Goal: Transaction & Acquisition: Purchase product/service

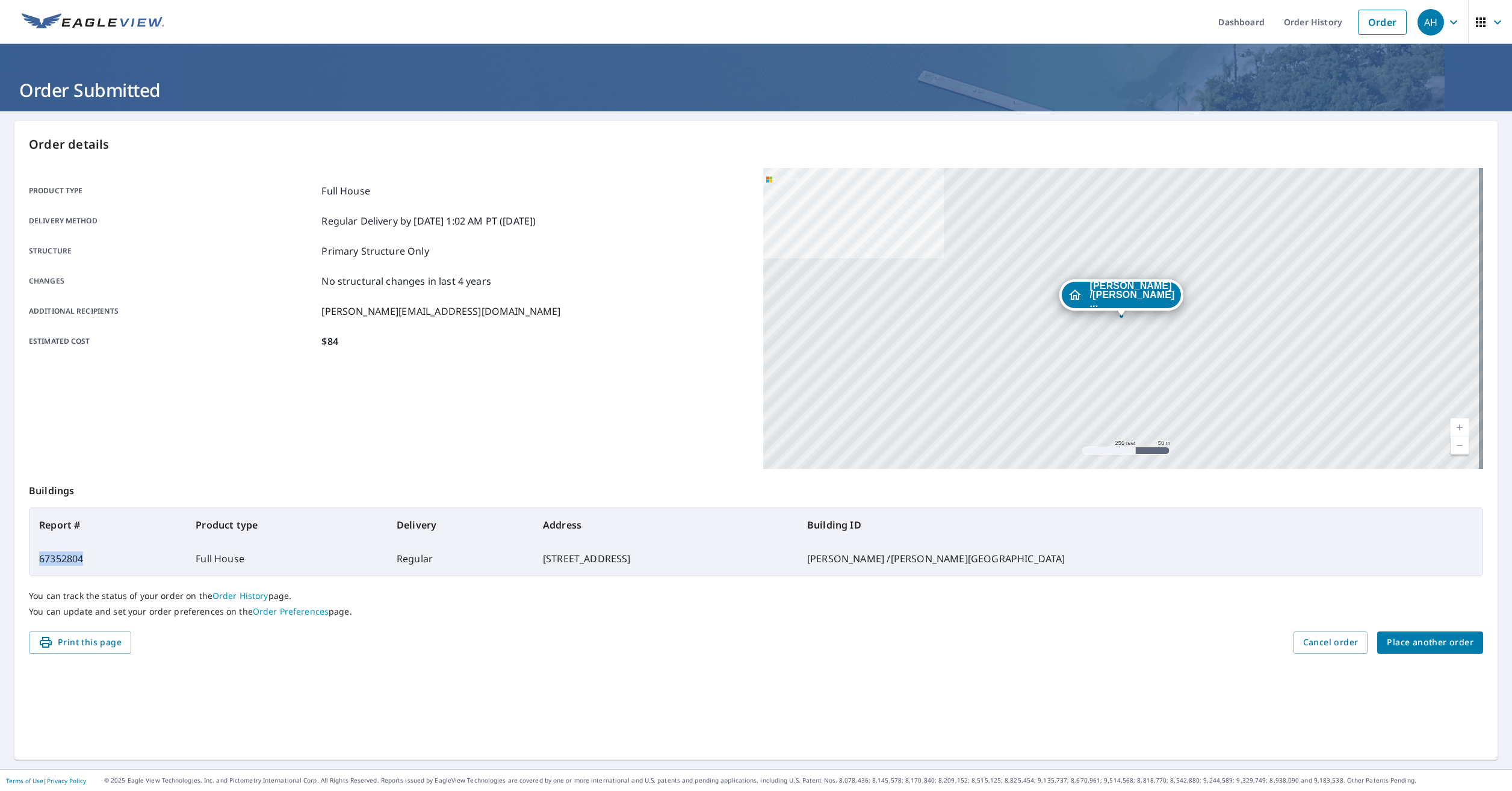
click at [1421, 644] on span "Place another order" at bounding box center [1430, 642] width 87 height 15
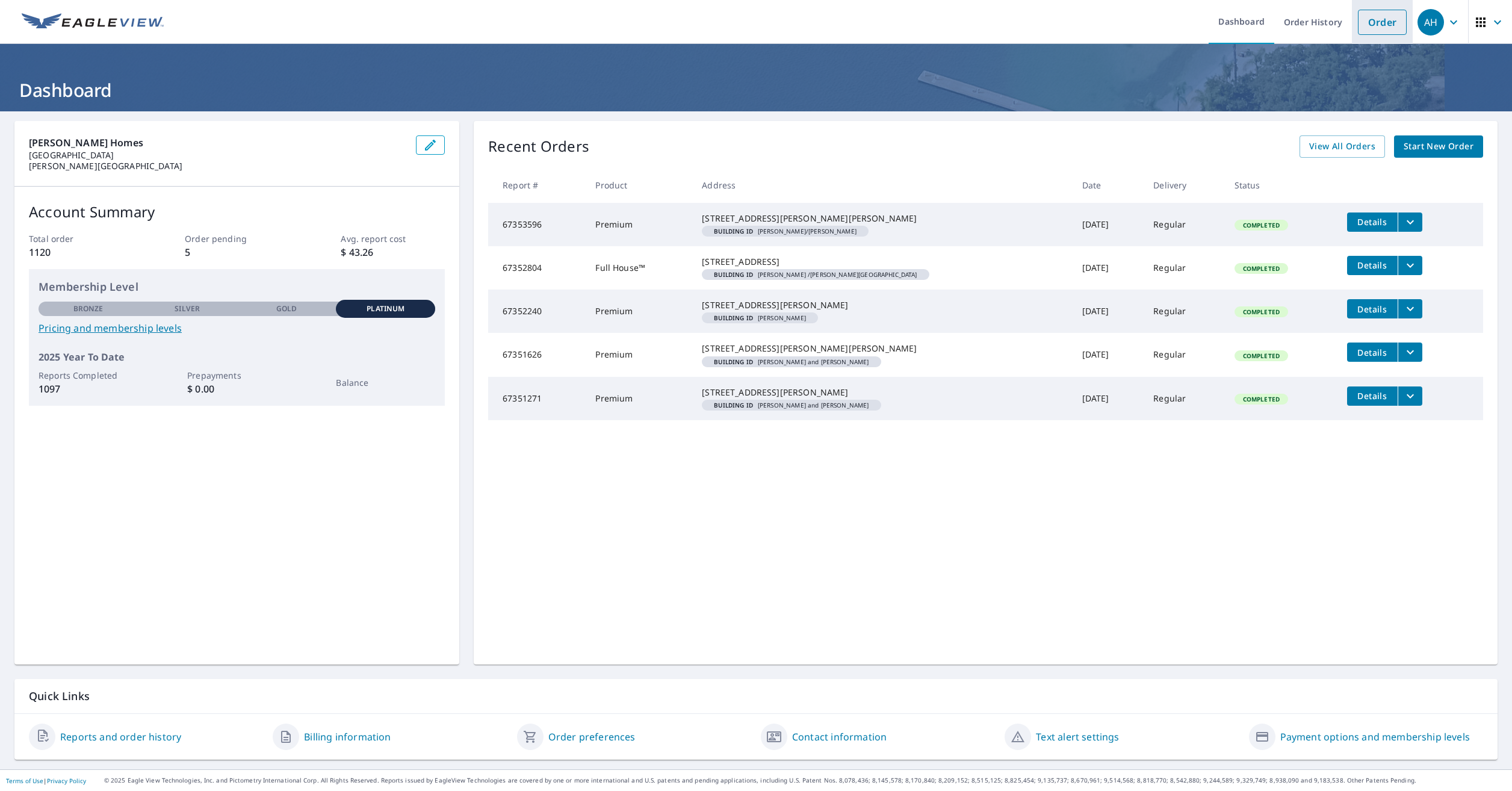
click at [1377, 23] on link "Order" at bounding box center [1382, 23] width 49 height 25
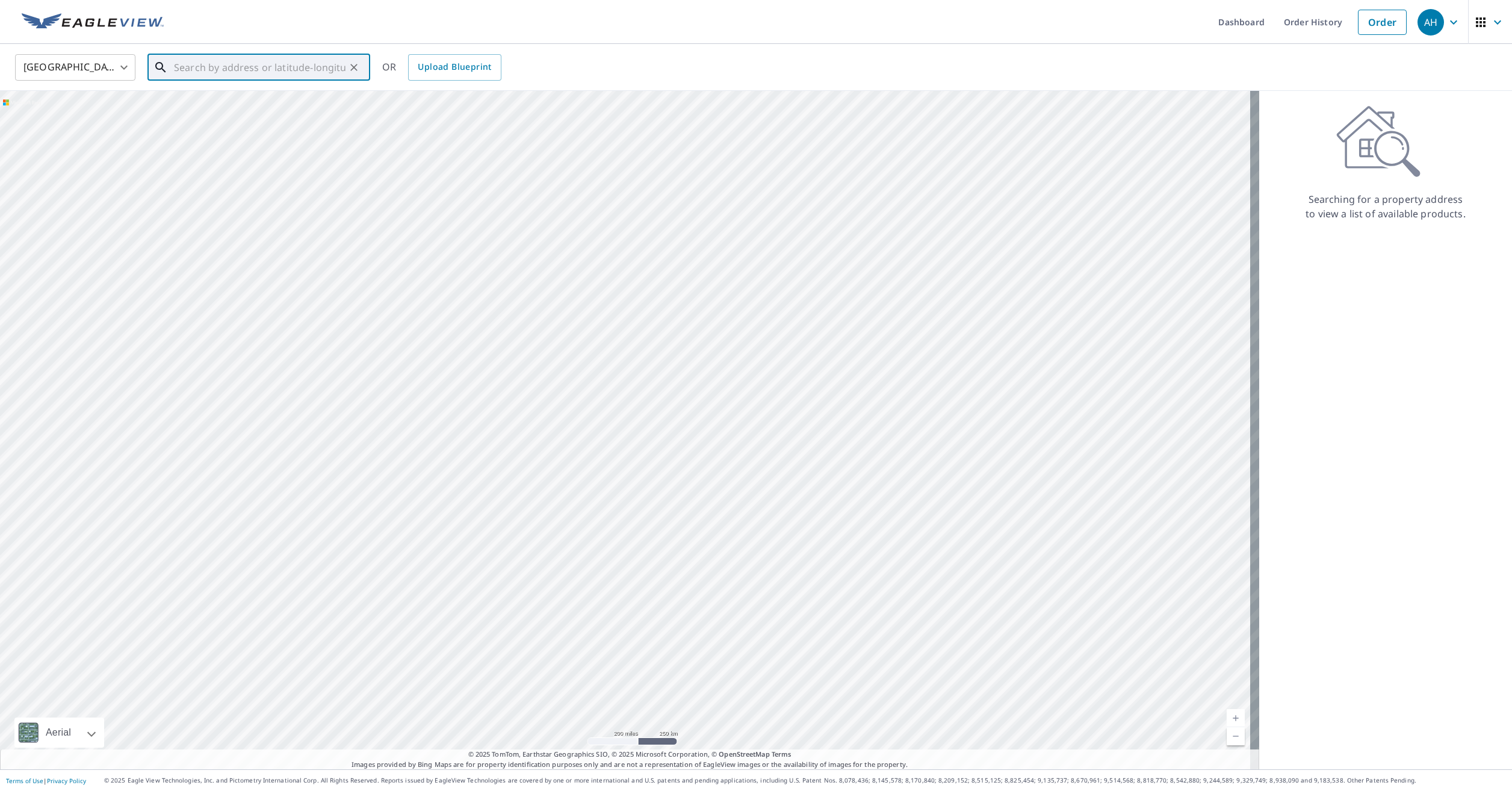
paste input "[STREET_ADDRESS][PERSON_NAME]"
click at [292, 114] on p "[GEOGRAPHIC_DATA]" at bounding box center [266, 116] width 189 height 12
type input "[STREET_ADDRESS][PERSON_NAME]"
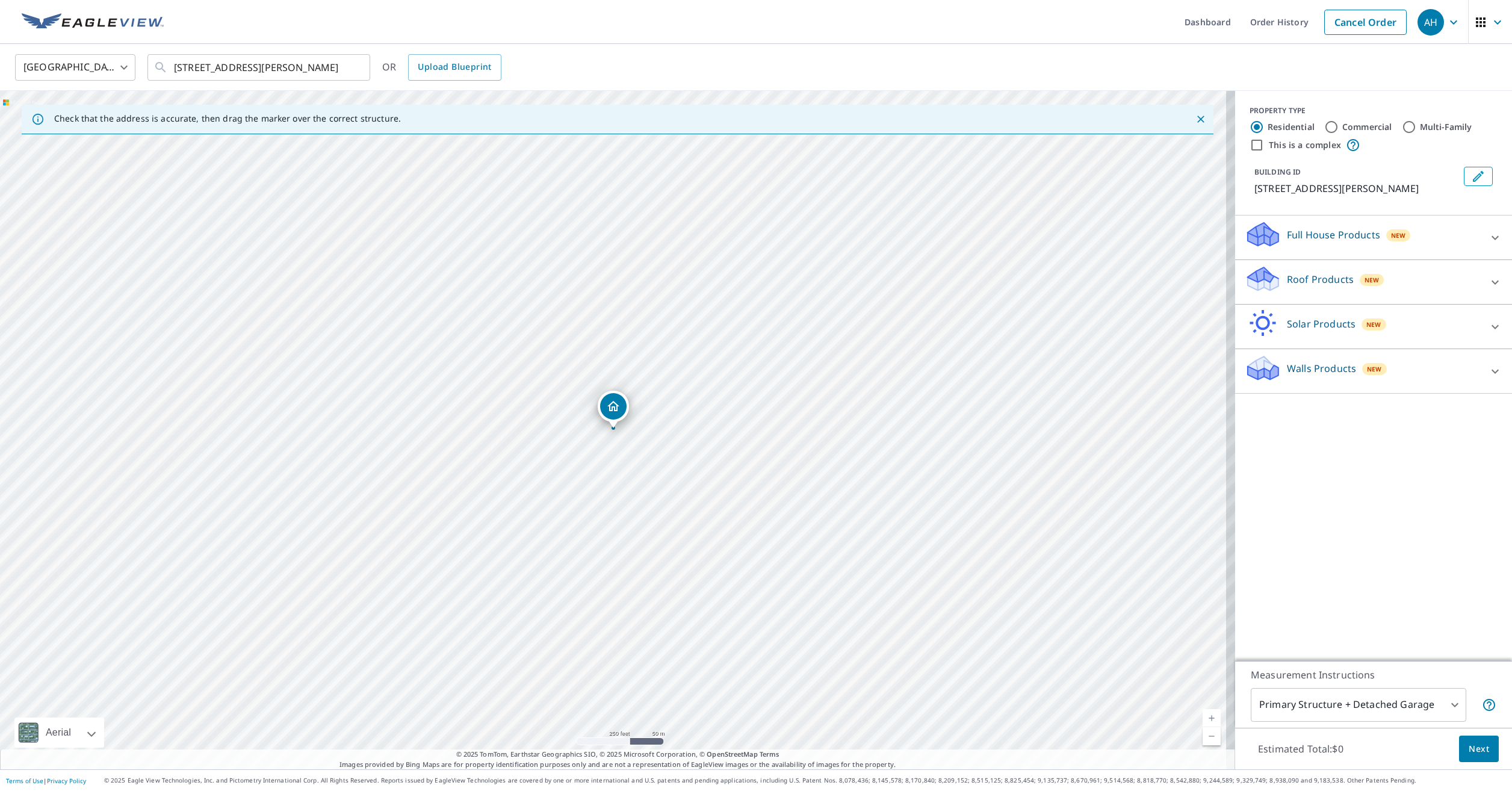
click at [1308, 284] on p "Roof Products" at bounding box center [1320, 279] width 67 height 15
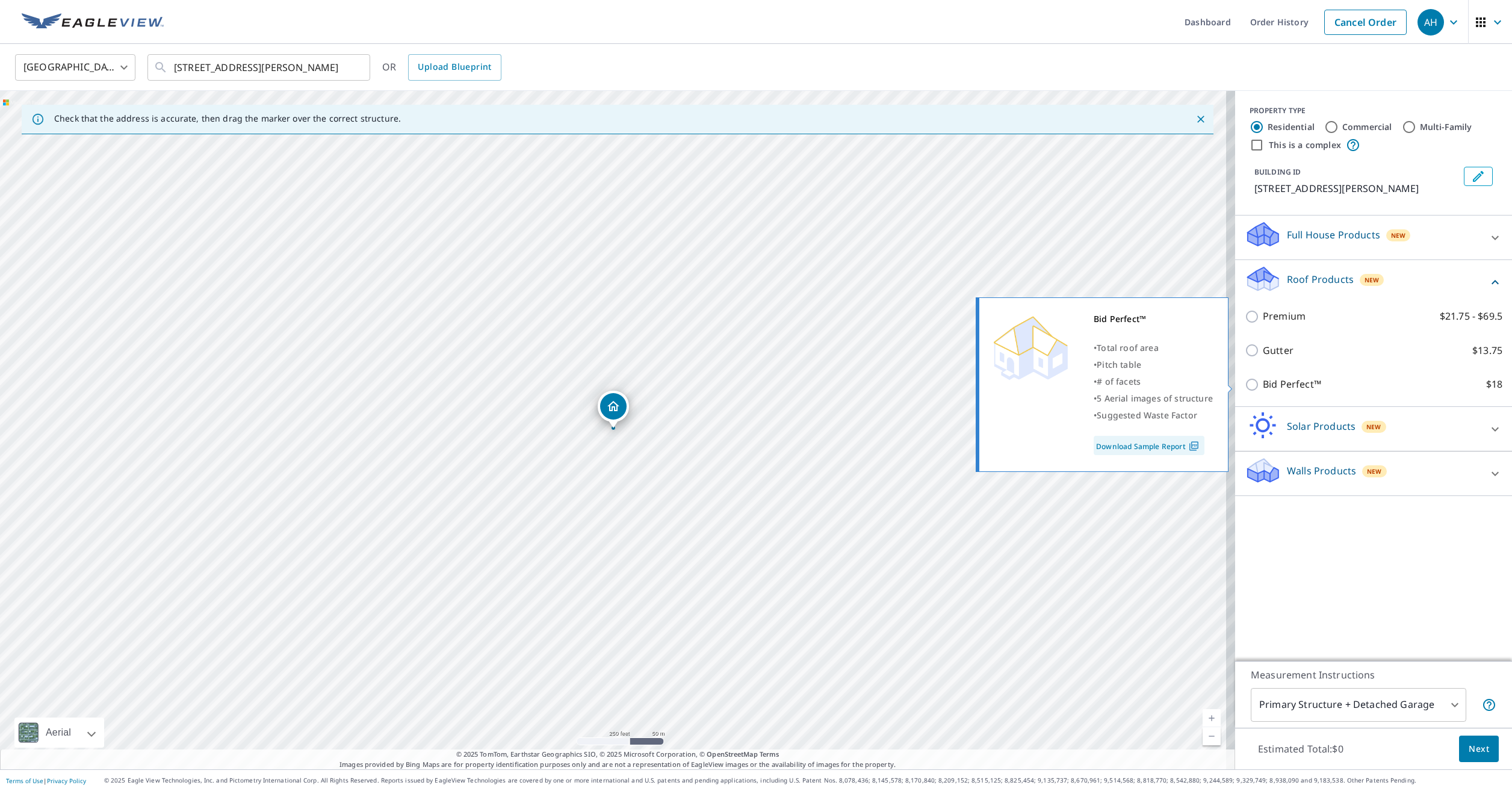
click at [1245, 379] on input "Bid Perfect™ $18" at bounding box center [1254, 385] width 18 height 15
checkbox input "true"
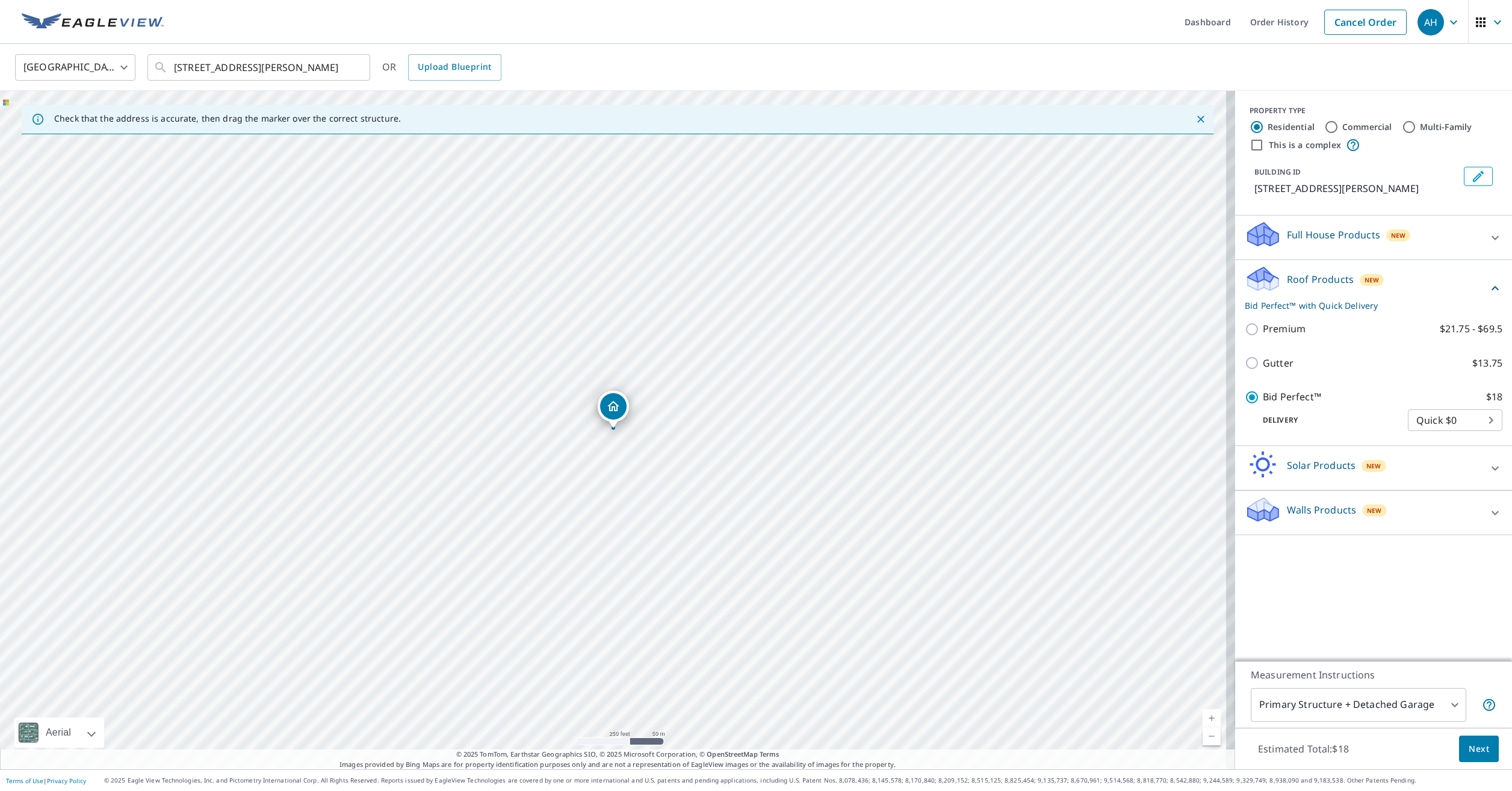
click at [1476, 180] on button "Edit building 1" at bounding box center [1478, 176] width 29 height 19
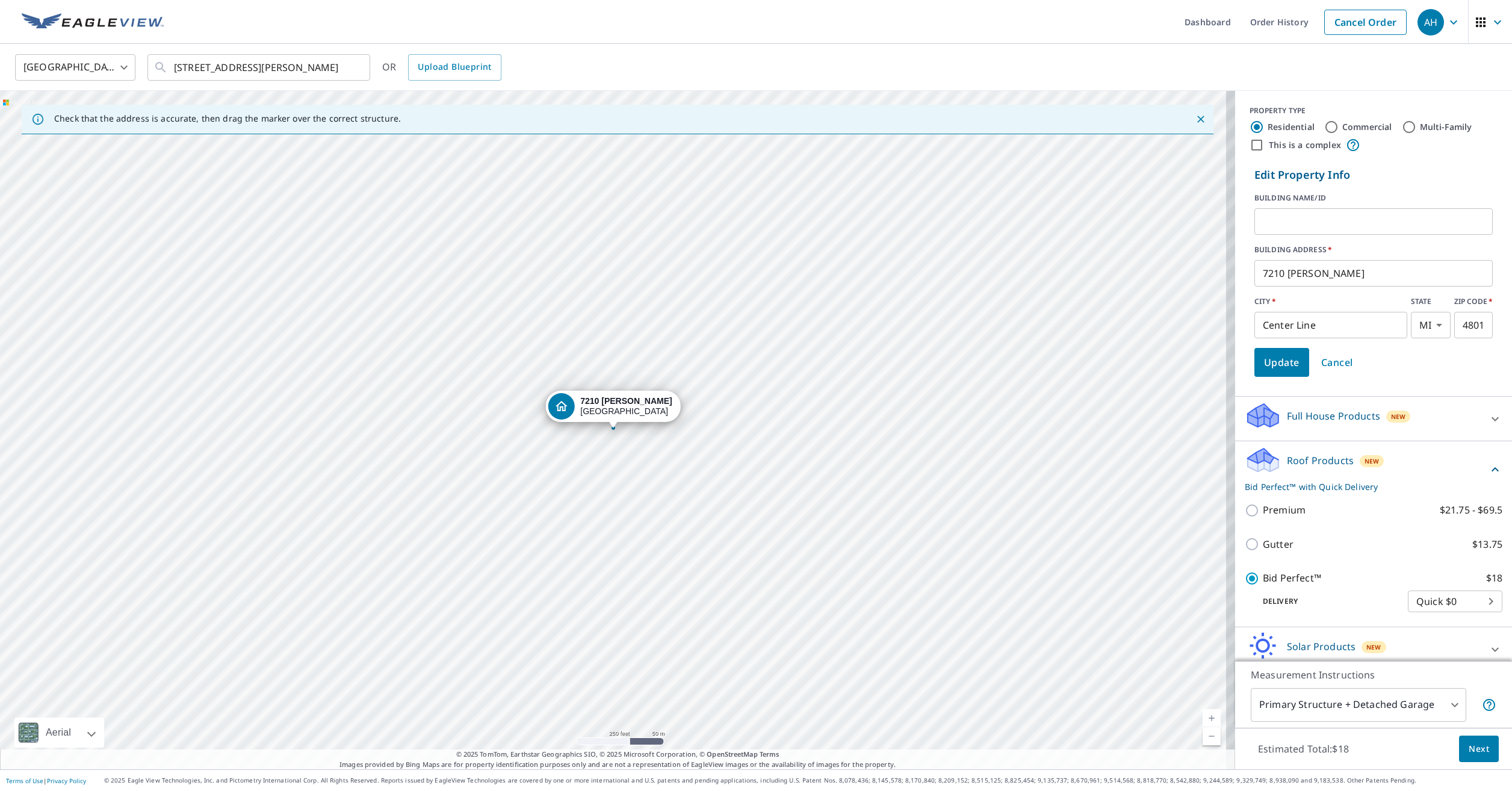
click at [1332, 217] on input "text" at bounding box center [1373, 222] width 238 height 34
type input "CRYSTAL SEelw"
click button "Update" at bounding box center [1282, 362] width 55 height 29
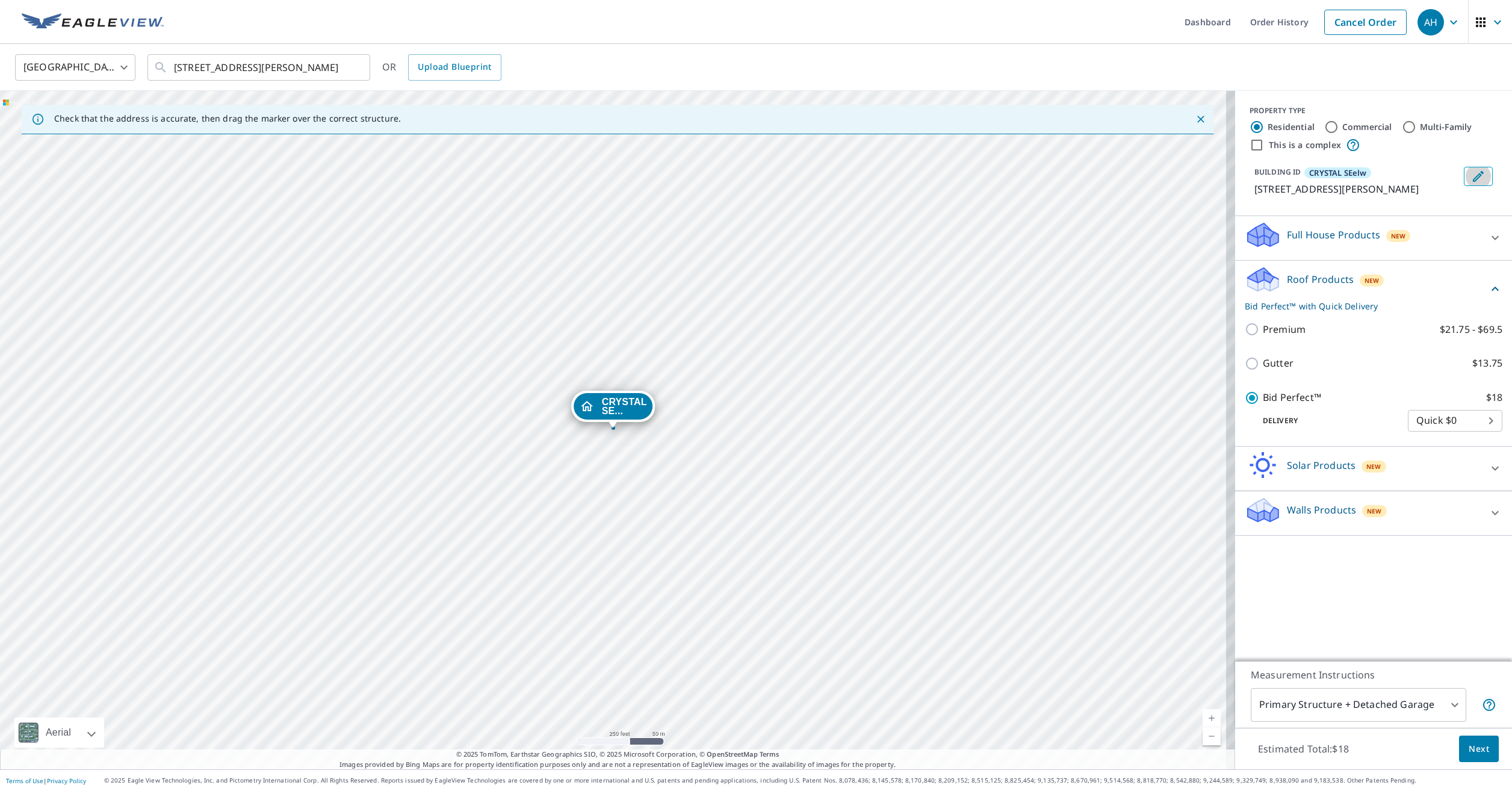
click at [1473, 175] on icon "Edit building CRYSTAL SEelw" at bounding box center [1477, 176] width 11 height 11
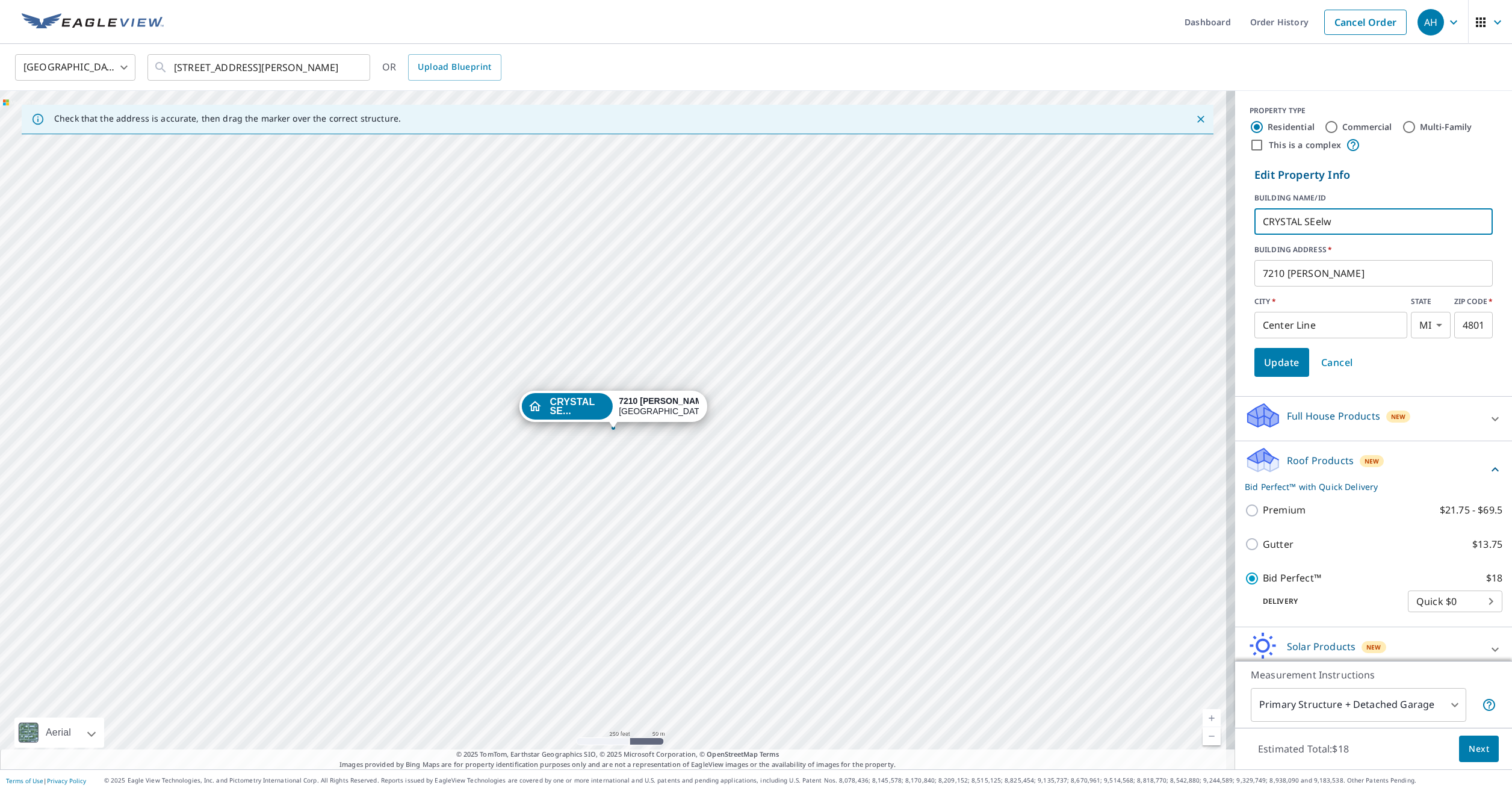
click at [1330, 225] on input "CRYSTAL SEelw" at bounding box center [1373, 222] width 238 height 34
type input "[PERSON_NAME]"
click at [1289, 357] on span "Update" at bounding box center [1282, 363] width 35 height 17
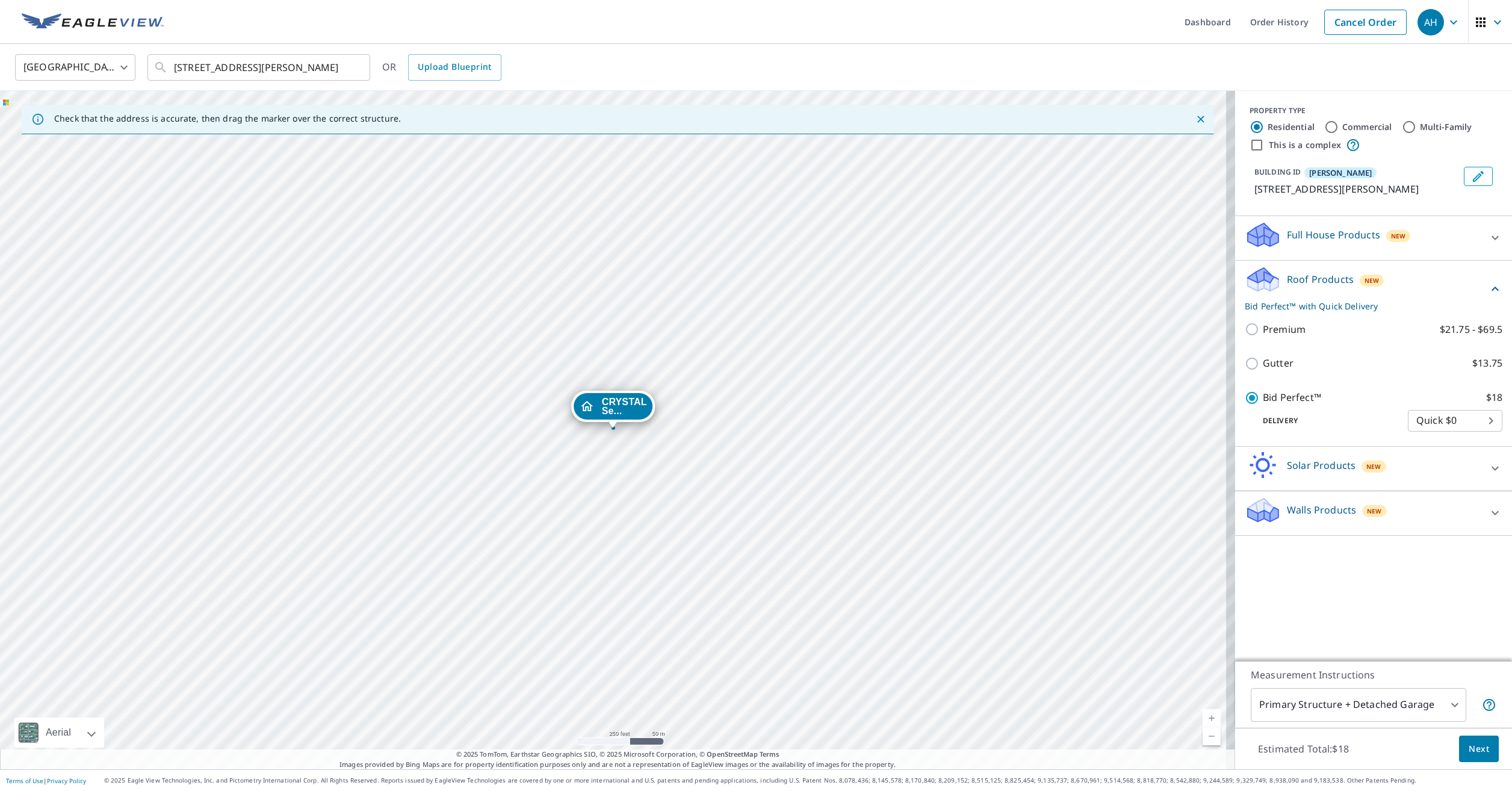
click at [1472, 747] on span "Next" at bounding box center [1478, 749] width 20 height 15
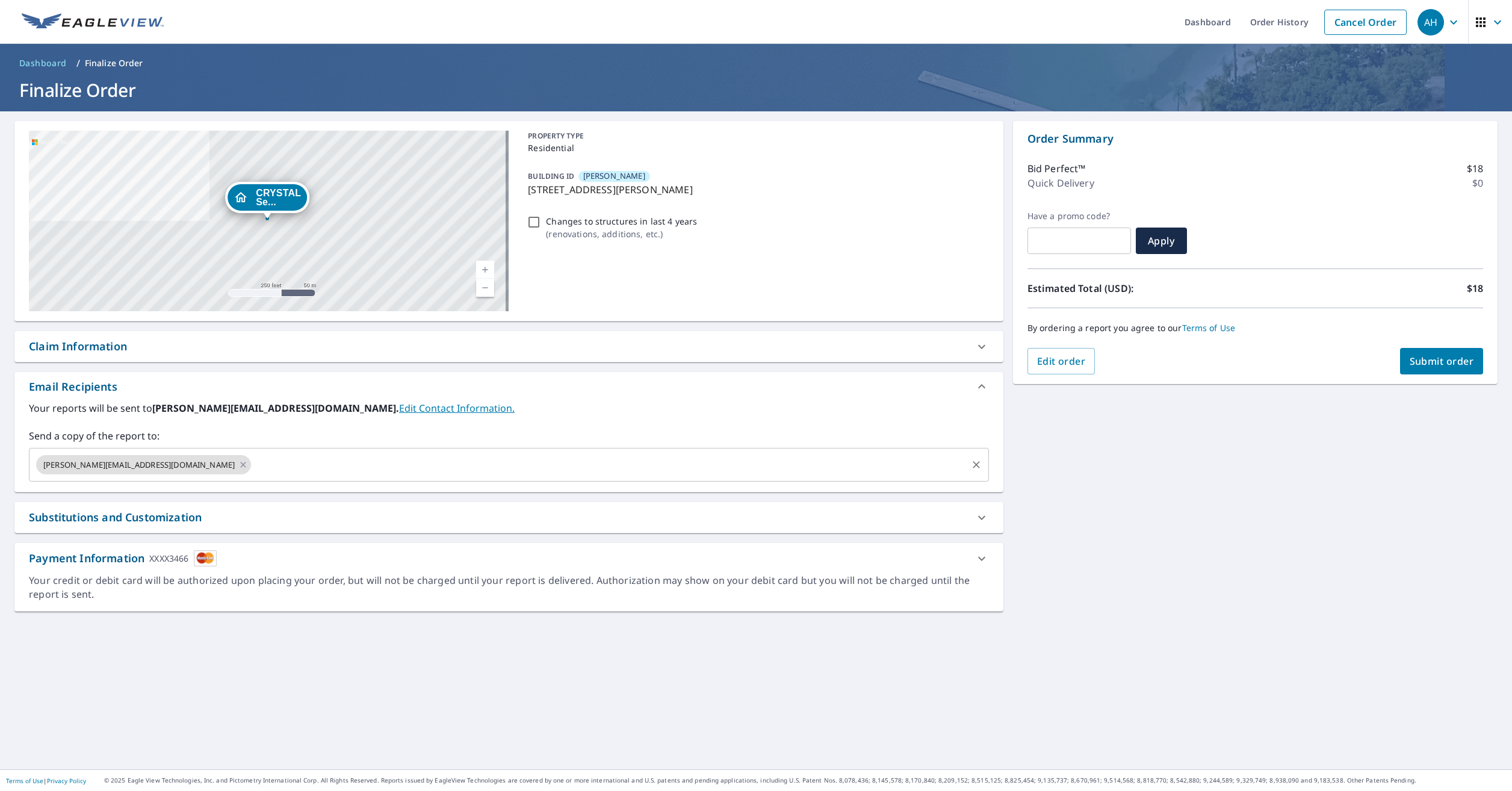
click at [258, 462] on input "text" at bounding box center [609, 465] width 713 height 23
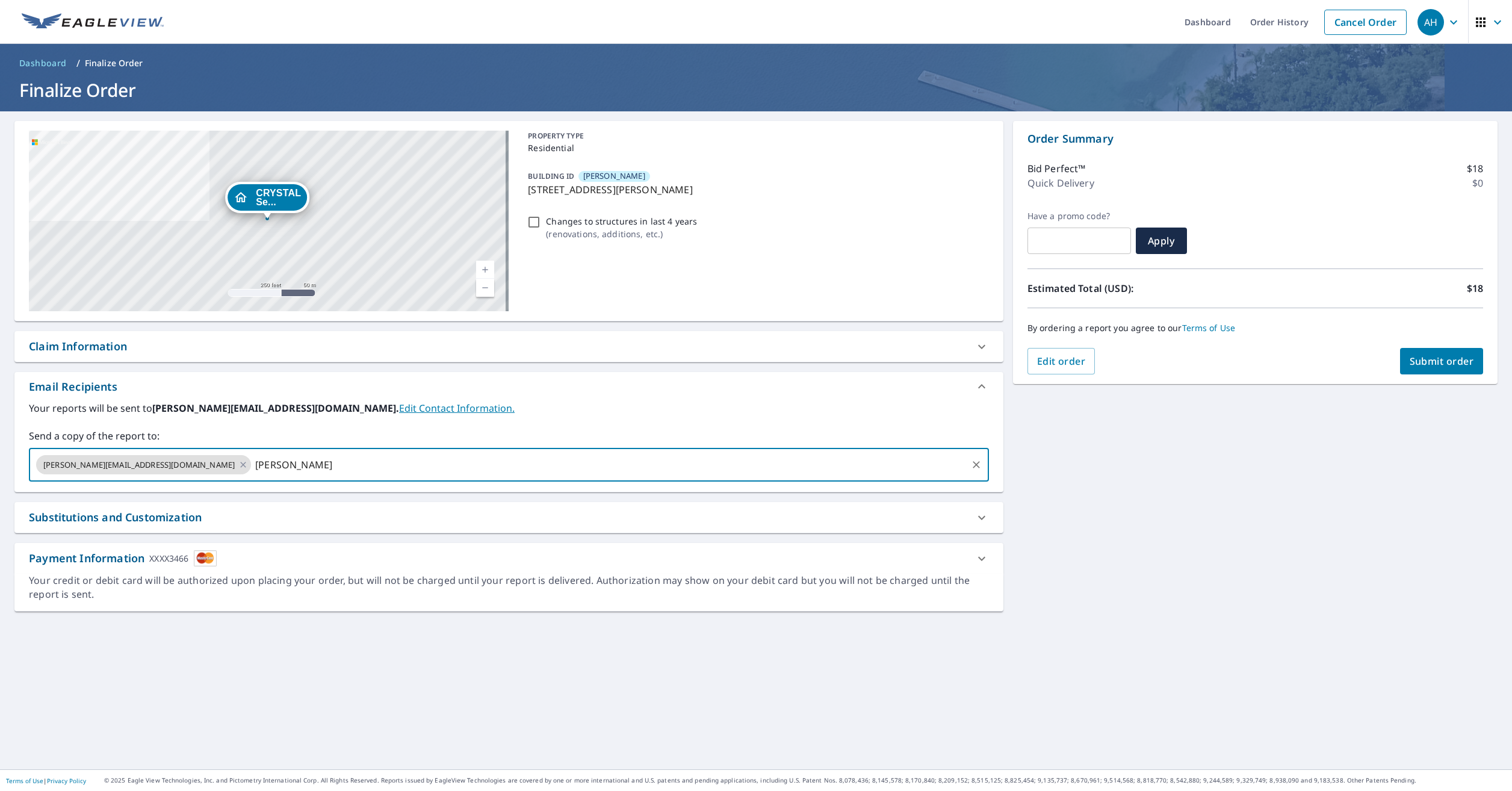
type input "[PERSON_NAME]"
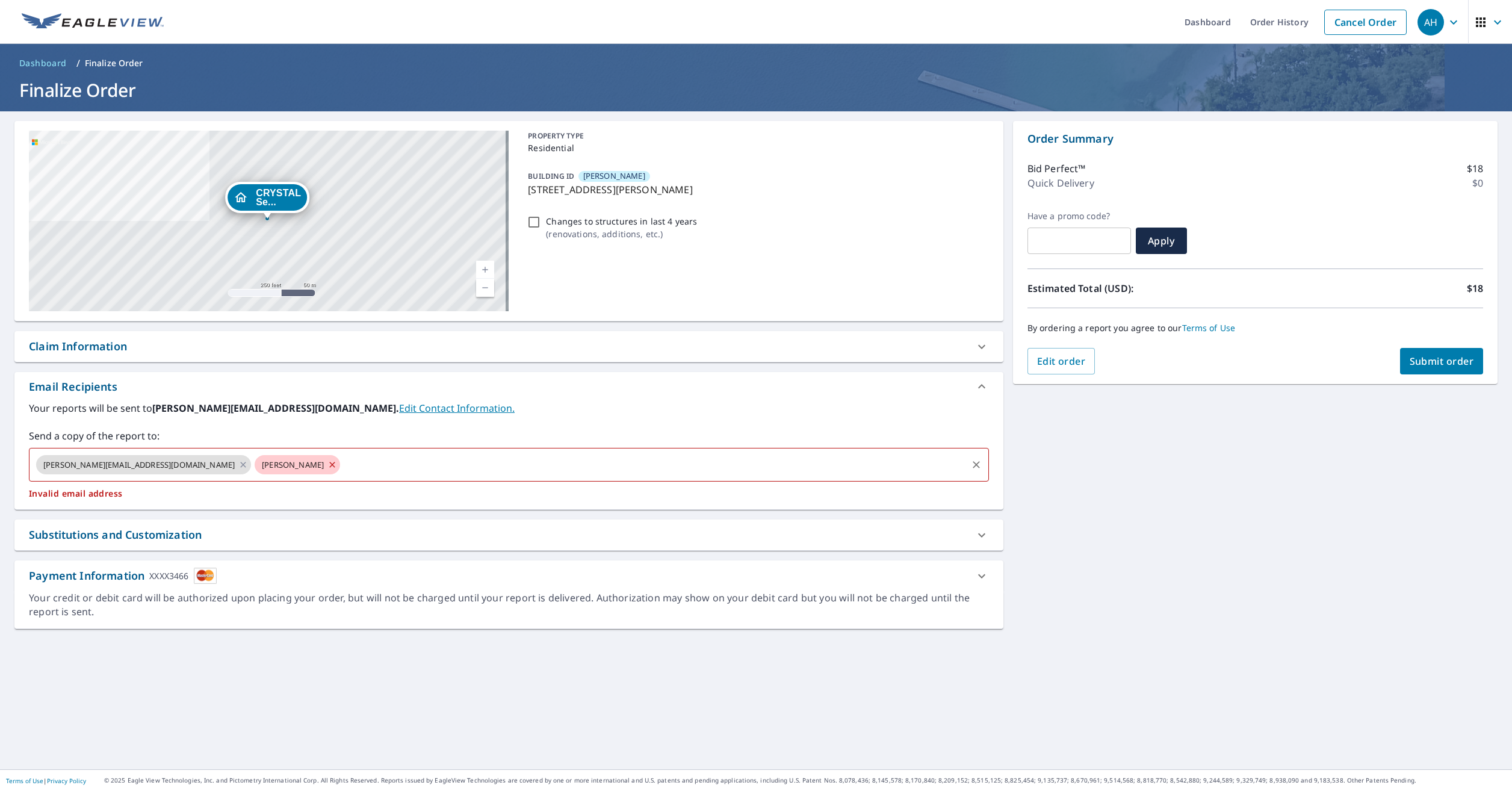
click at [327, 466] on icon at bounding box center [332, 464] width 10 height 13
checkbox input "true"
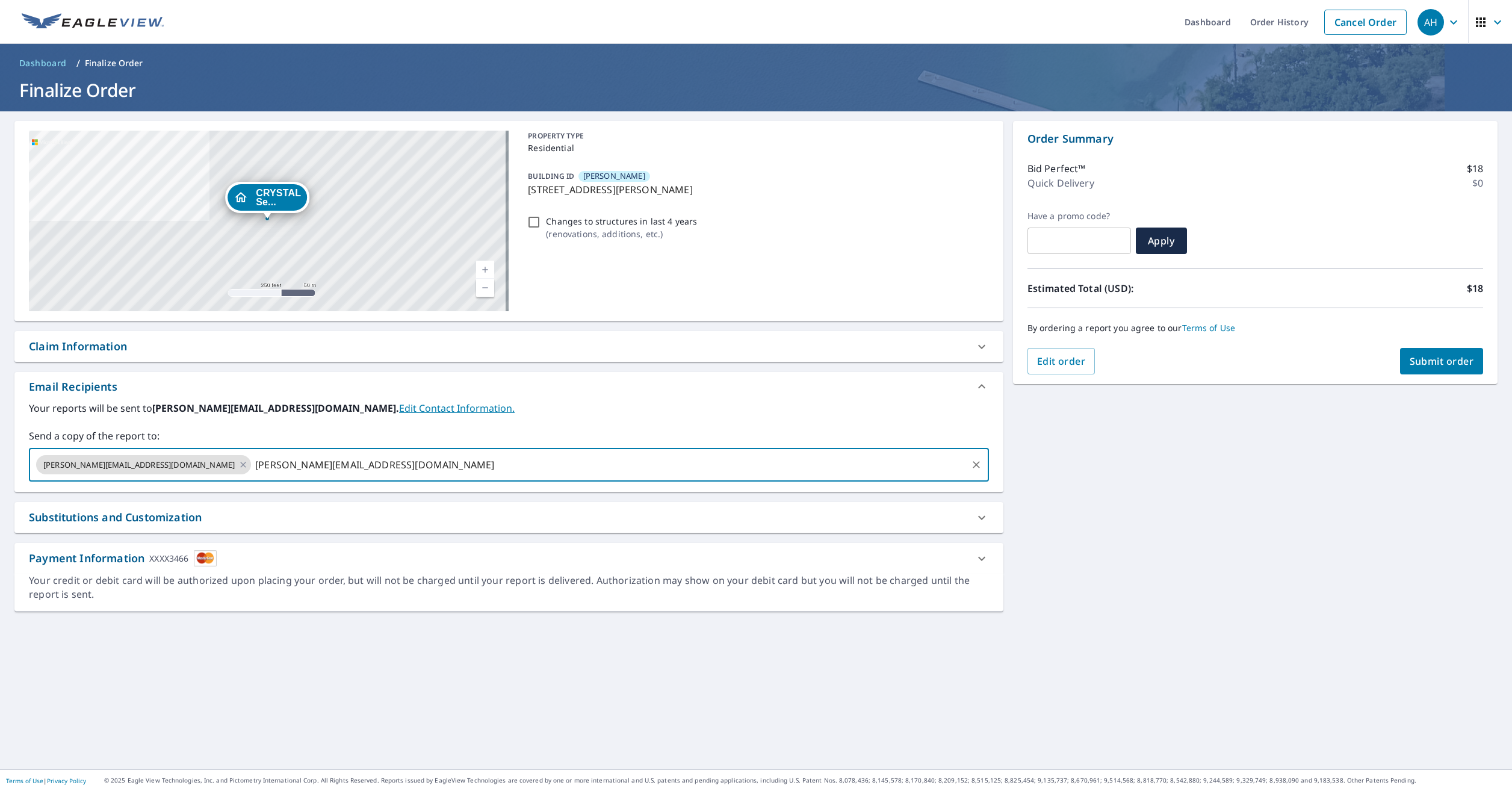
type input "[PERSON_NAME][EMAIL_ADDRESS][DOMAIN_NAME]"
click at [1454, 354] on button "Submit order" at bounding box center [1442, 361] width 84 height 27
checkbox input "true"
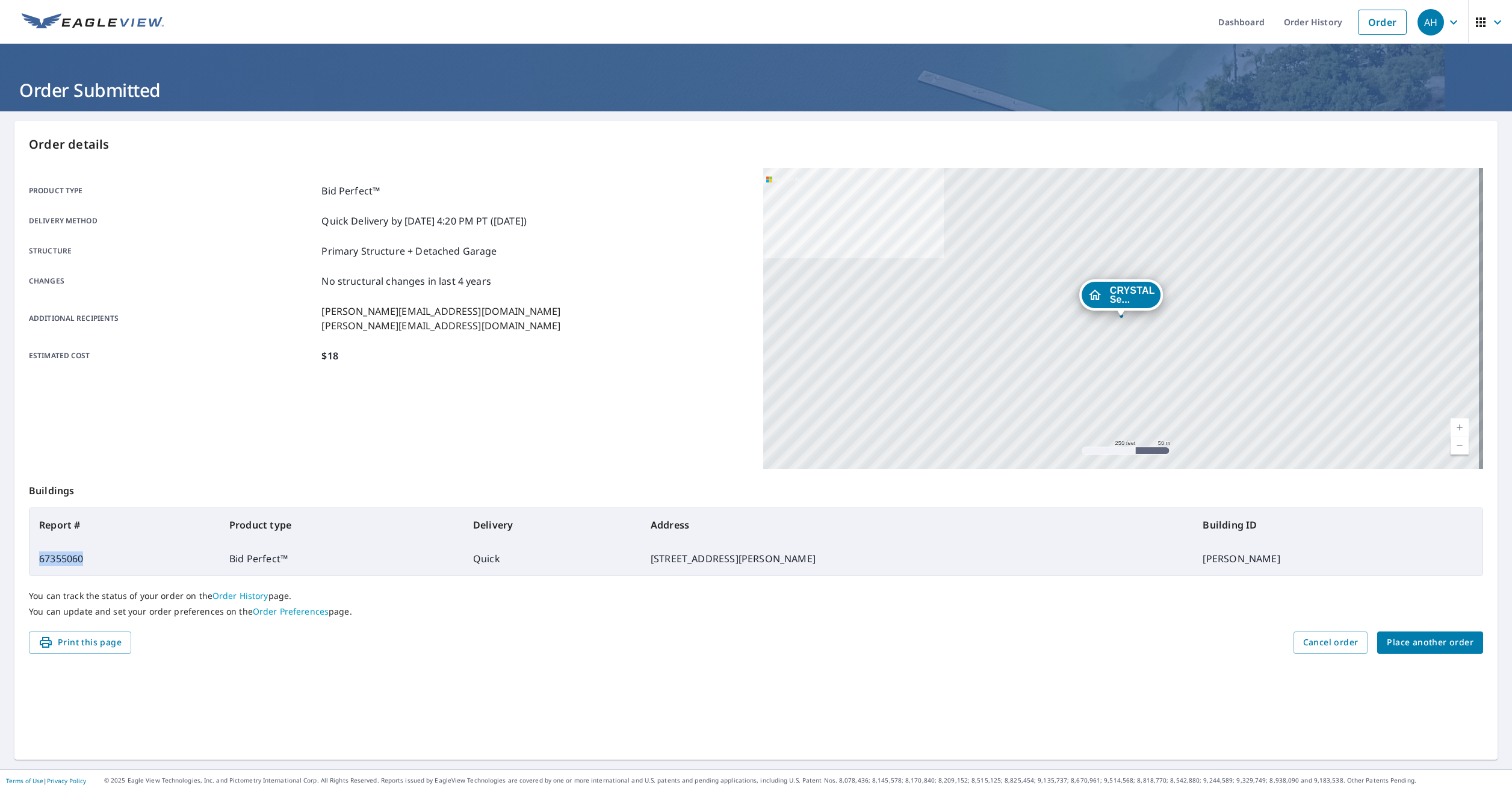
drag, startPoint x: 99, startPoint y: 557, endPoint x: 37, endPoint y: 560, distance: 62.1
click at [37, 560] on td "67355060" at bounding box center [125, 559] width 190 height 34
drag, startPoint x: 37, startPoint y: 560, endPoint x: 46, endPoint y: 560, distance: 9.0
copy td "67355060"
click at [1287, 20] on link "Order History" at bounding box center [1313, 22] width 77 height 44
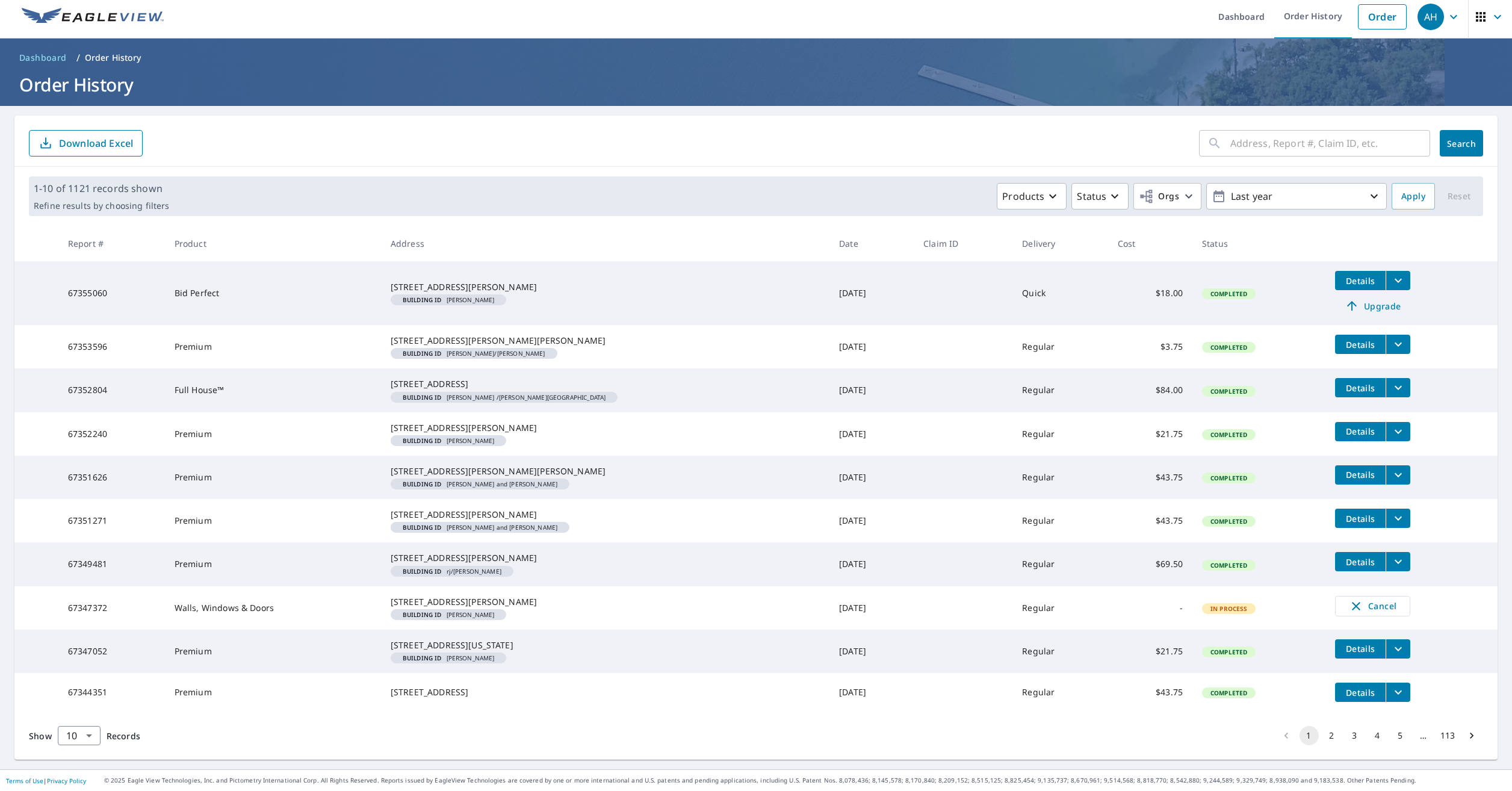
scroll to position [60, 0]
click at [1345, 745] on button "3" at bounding box center [1354, 735] width 19 height 19
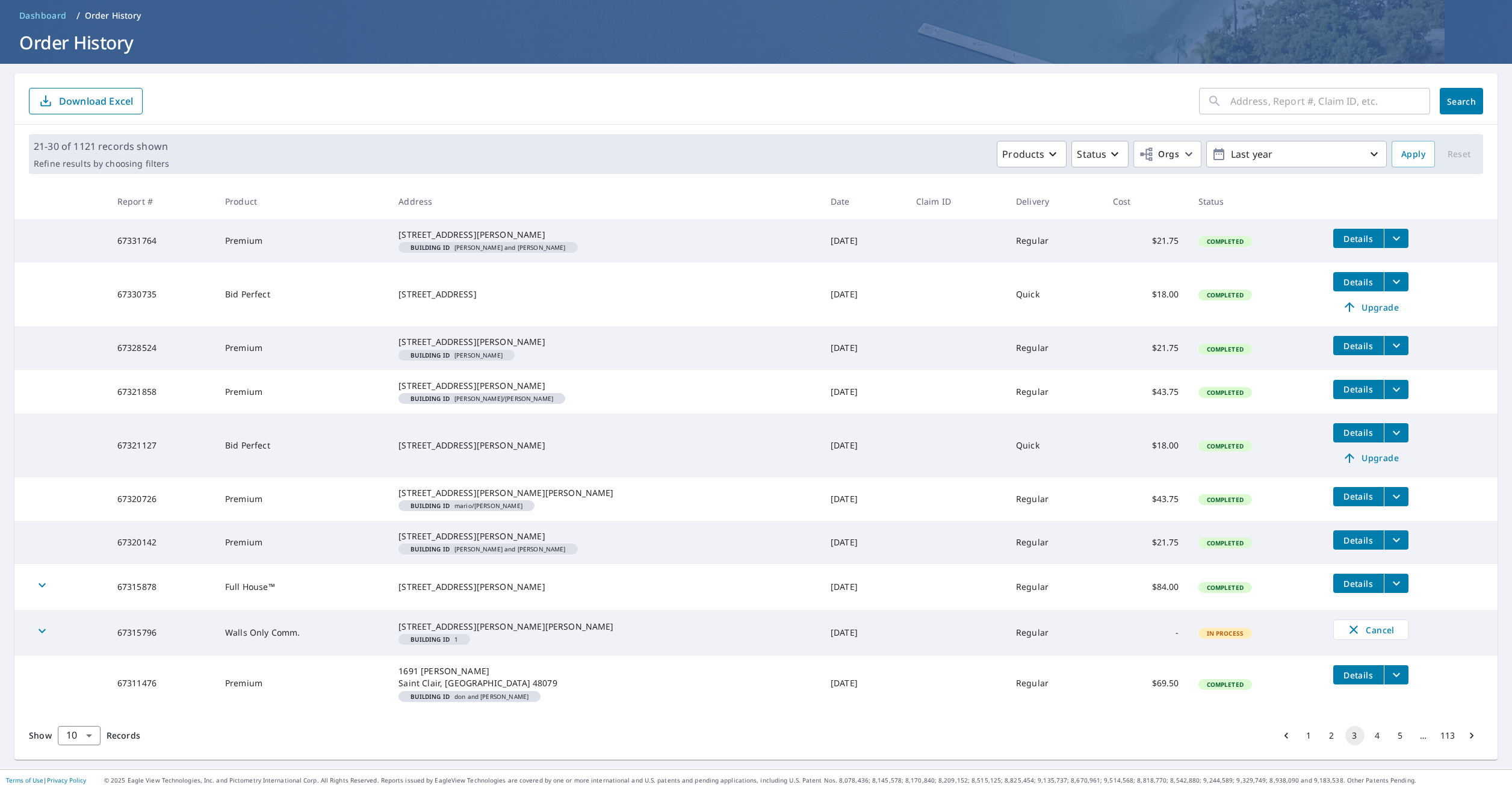
scroll to position [118, 0]
click at [1370, 739] on button "4" at bounding box center [1377, 735] width 19 height 19
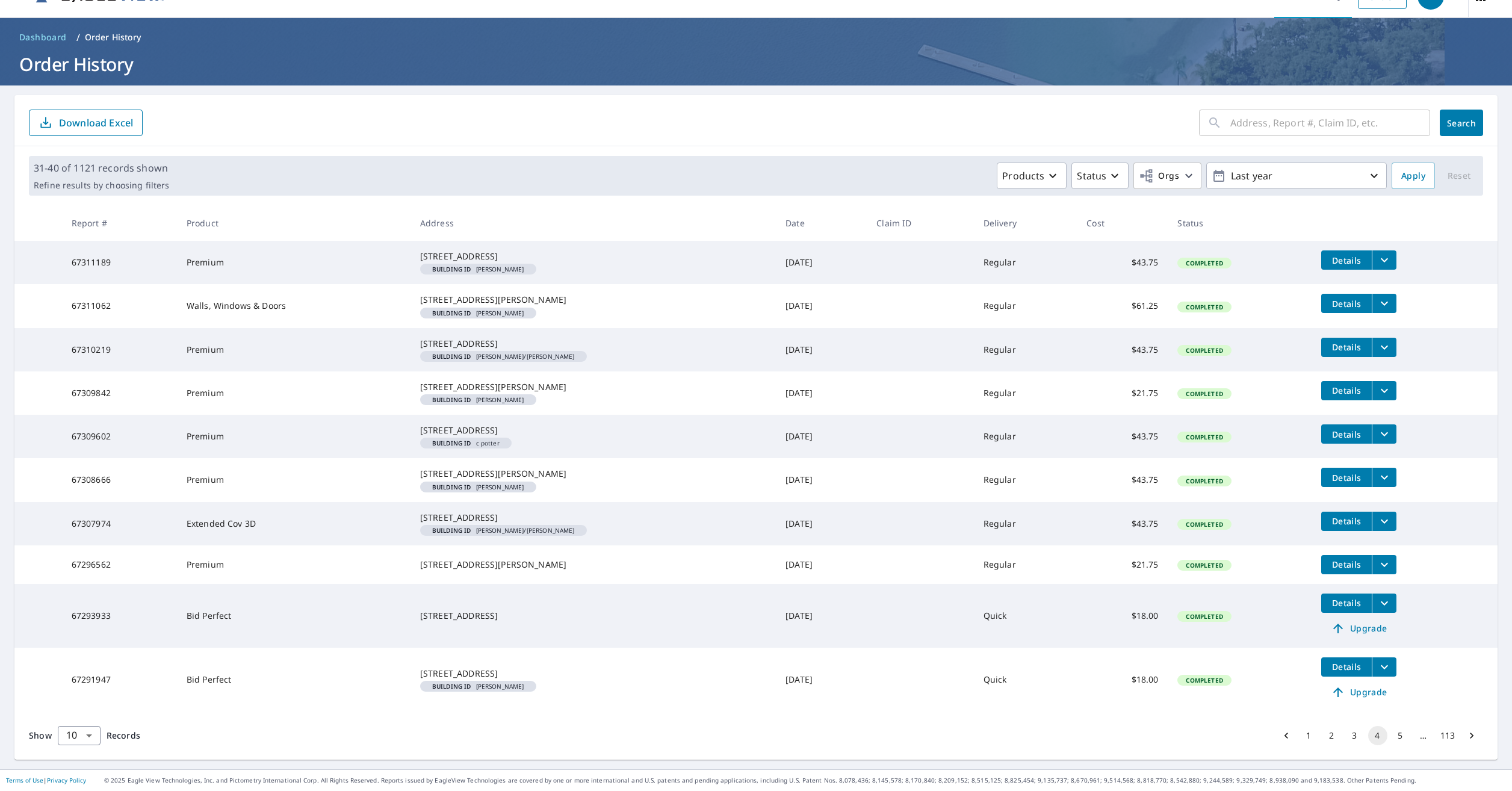
scroll to position [115, 0]
click at [1346, 734] on button "3" at bounding box center [1354, 735] width 19 height 19
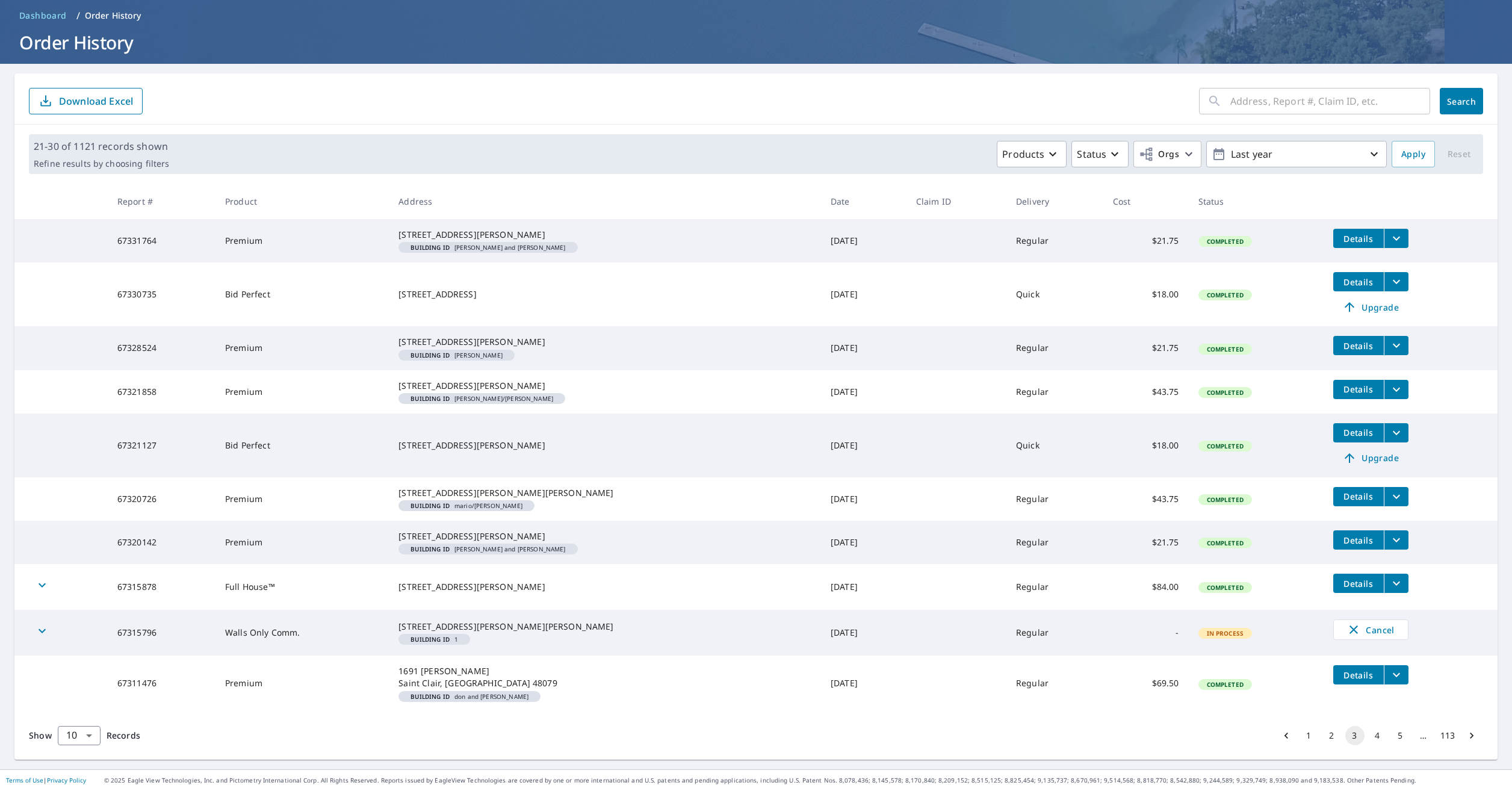
scroll to position [118, 0]
click at [470, 636] on div "Building ID 1" at bounding box center [435, 639] width 72 height 11
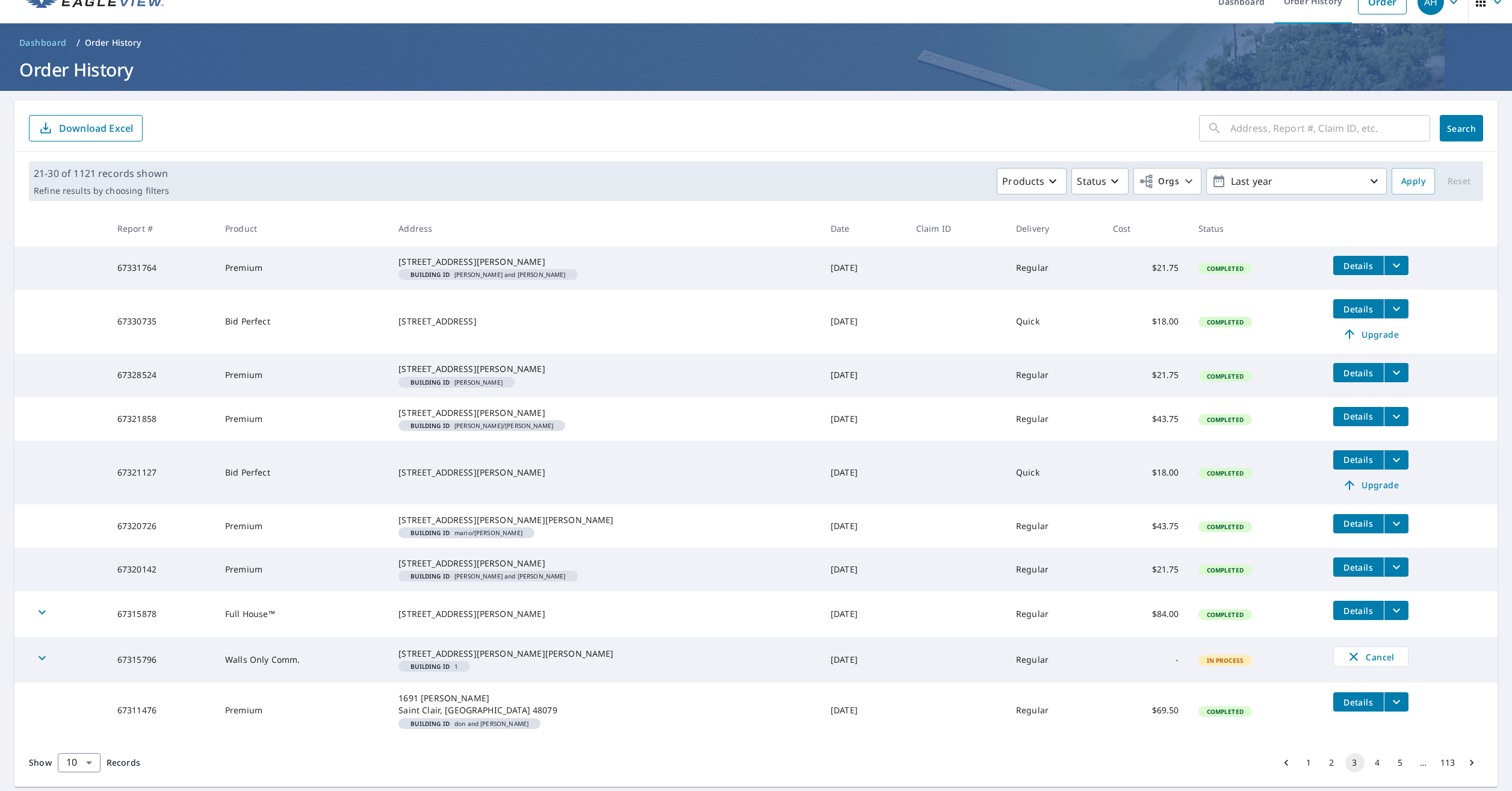
scroll to position [0, 0]
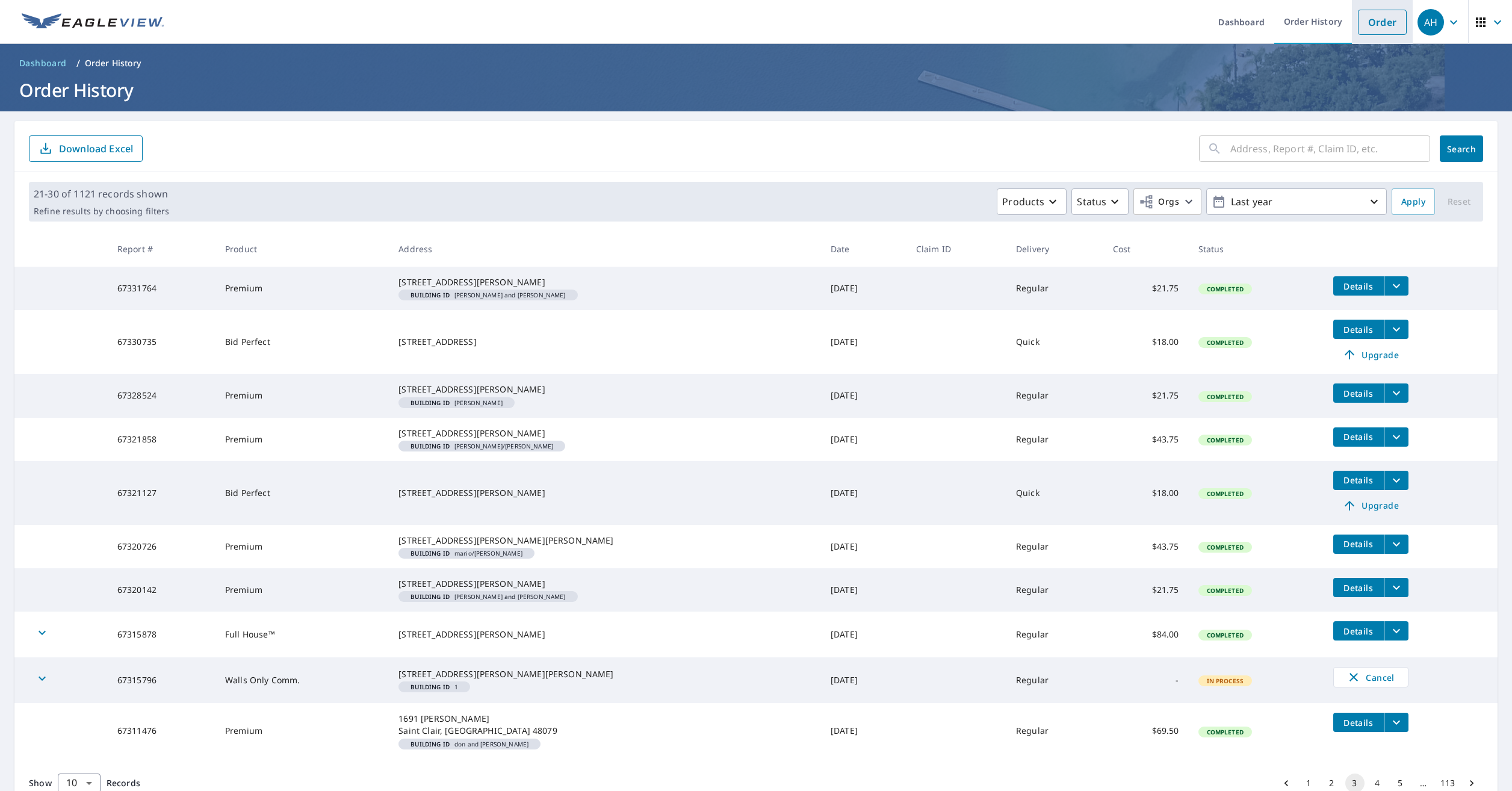
click at [1367, 20] on link "Order" at bounding box center [1382, 23] width 49 height 25
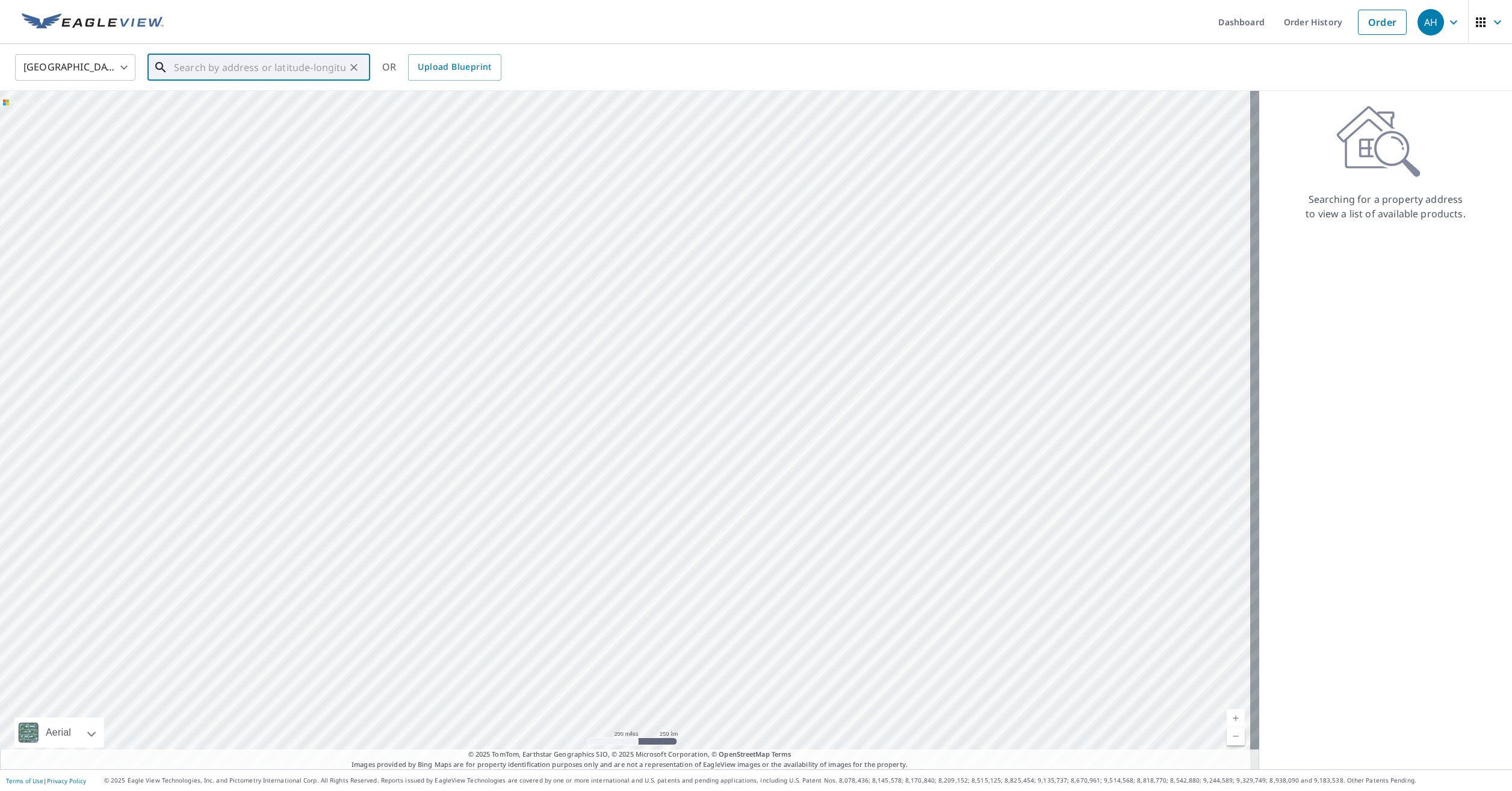
paste input "[STREET_ADDRESS]"
click at [275, 113] on p "[PERSON_NAME], [GEOGRAPHIC_DATA] 48092" at bounding box center [266, 116] width 189 height 12
type input "[STREET_ADDRESS][PERSON_NAME]"
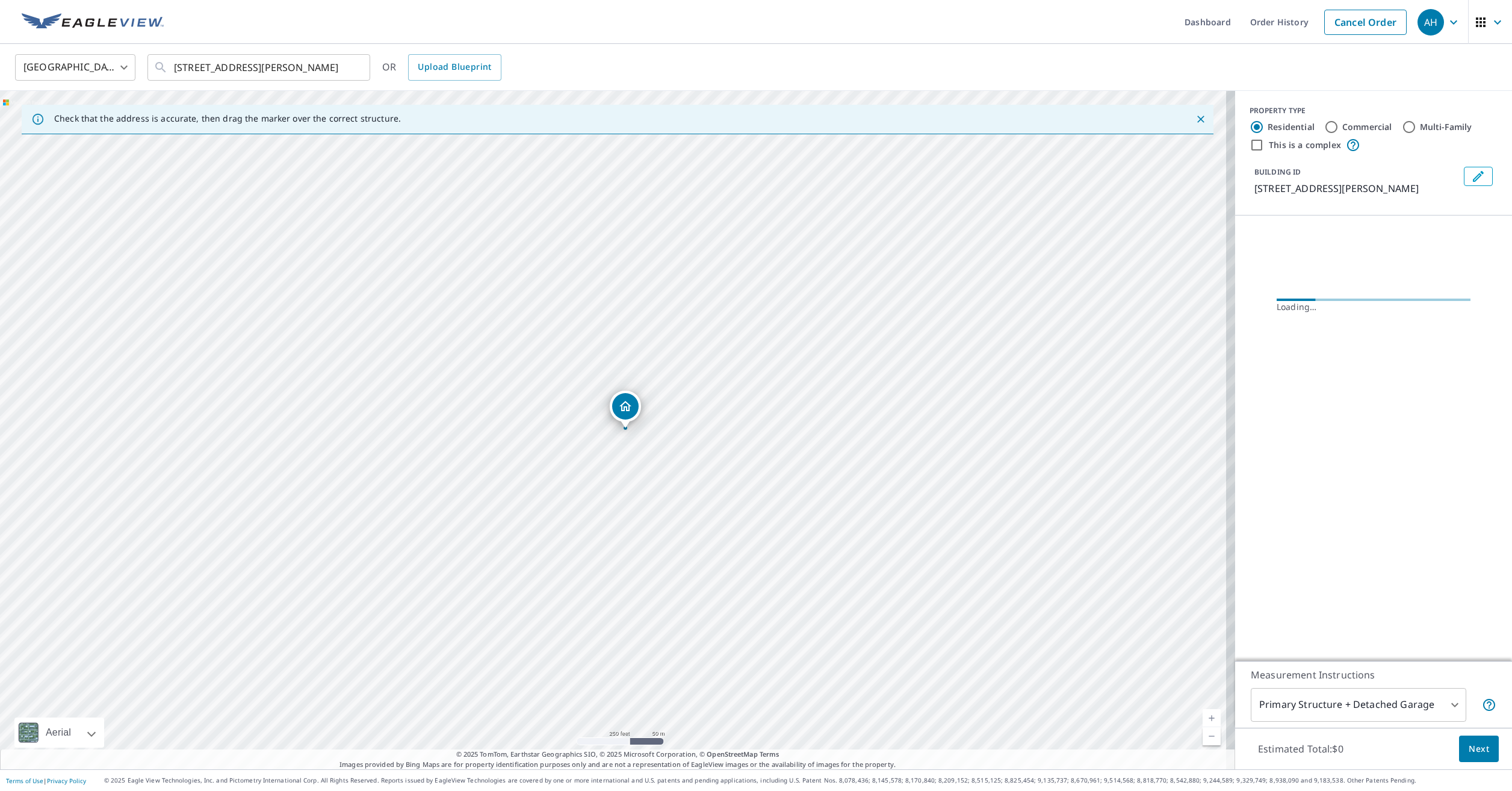
click at [1473, 172] on icon "Edit building 1" at bounding box center [1477, 176] width 11 height 11
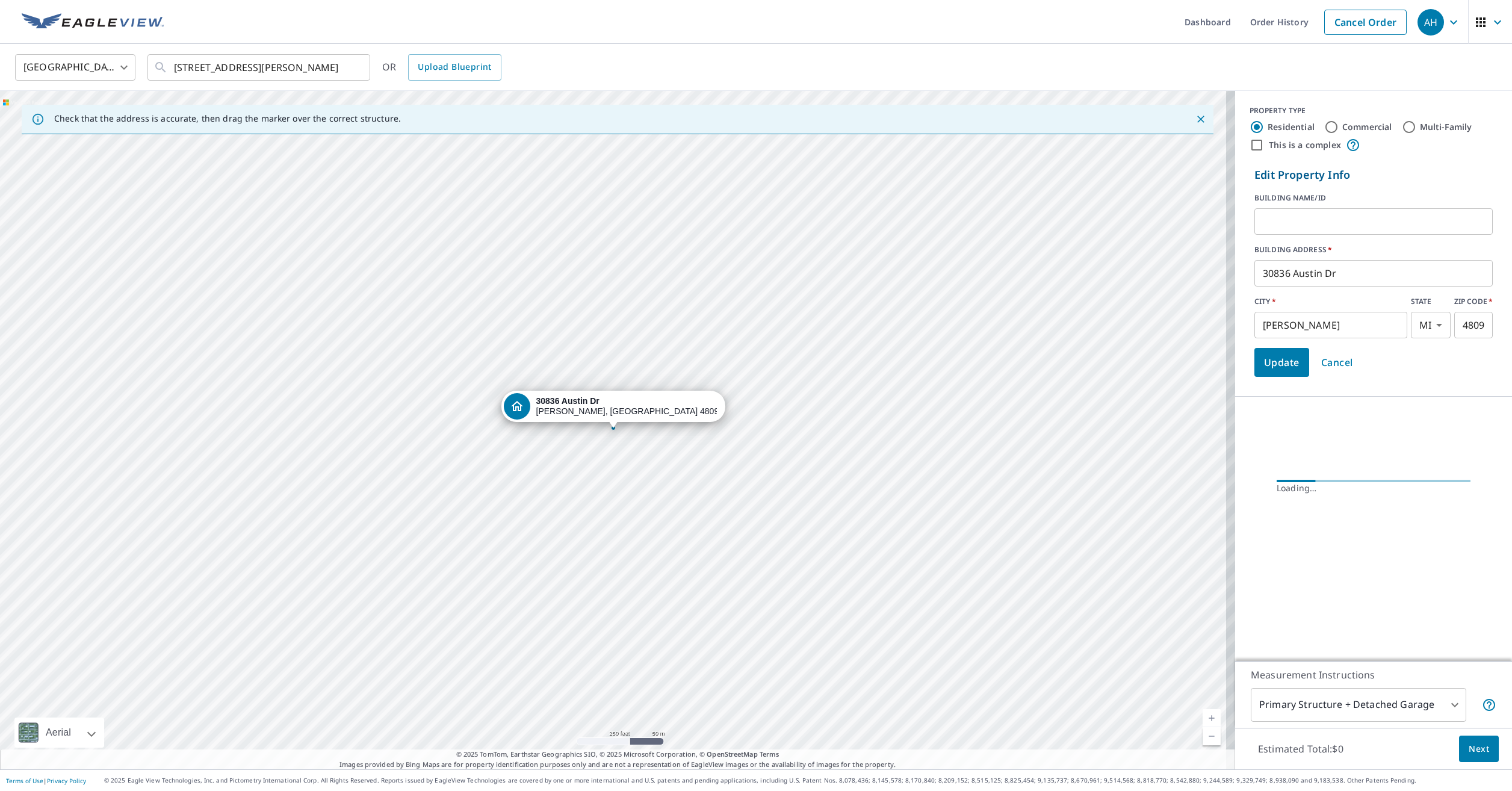
click at [1289, 219] on input "text" at bounding box center [1373, 222] width 238 height 34
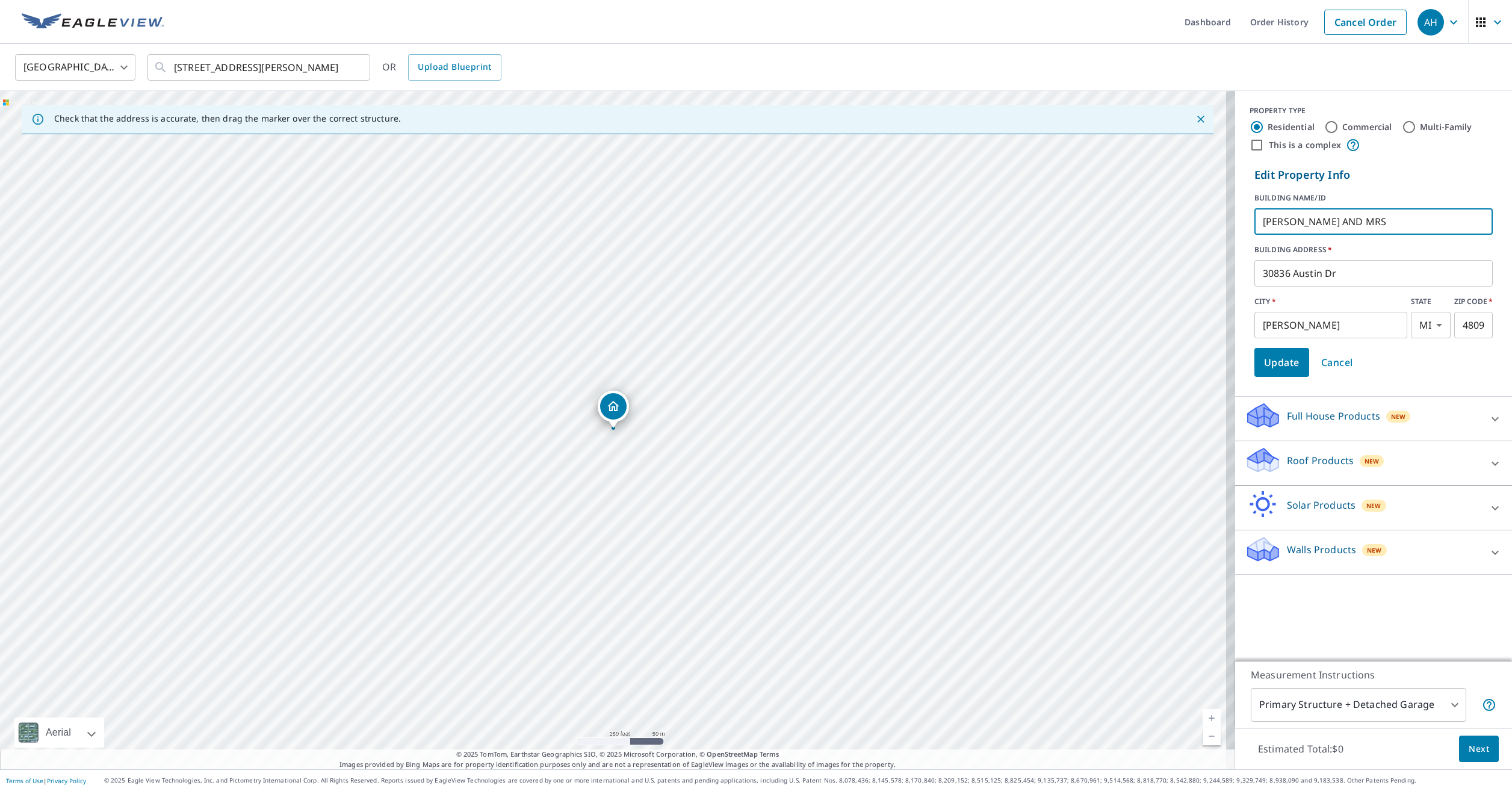
paste input "[PERSON_NAME]"
type input "[PERSON_NAME] AND [PERSON_NAME]"
click at [1283, 359] on span "Update" at bounding box center [1282, 363] width 35 height 17
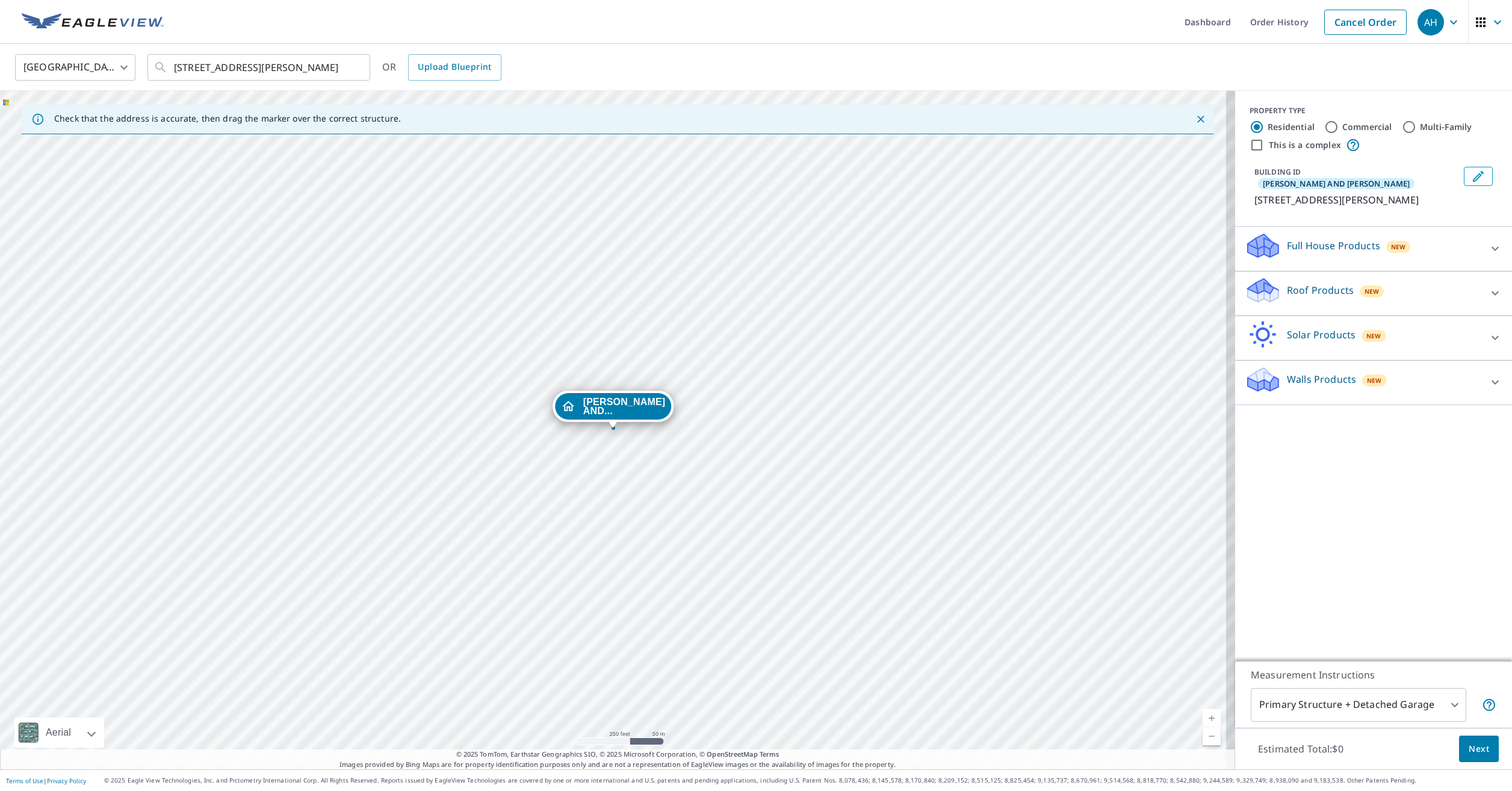
click at [1287, 372] on p "Walls Products" at bounding box center [1321, 379] width 69 height 15
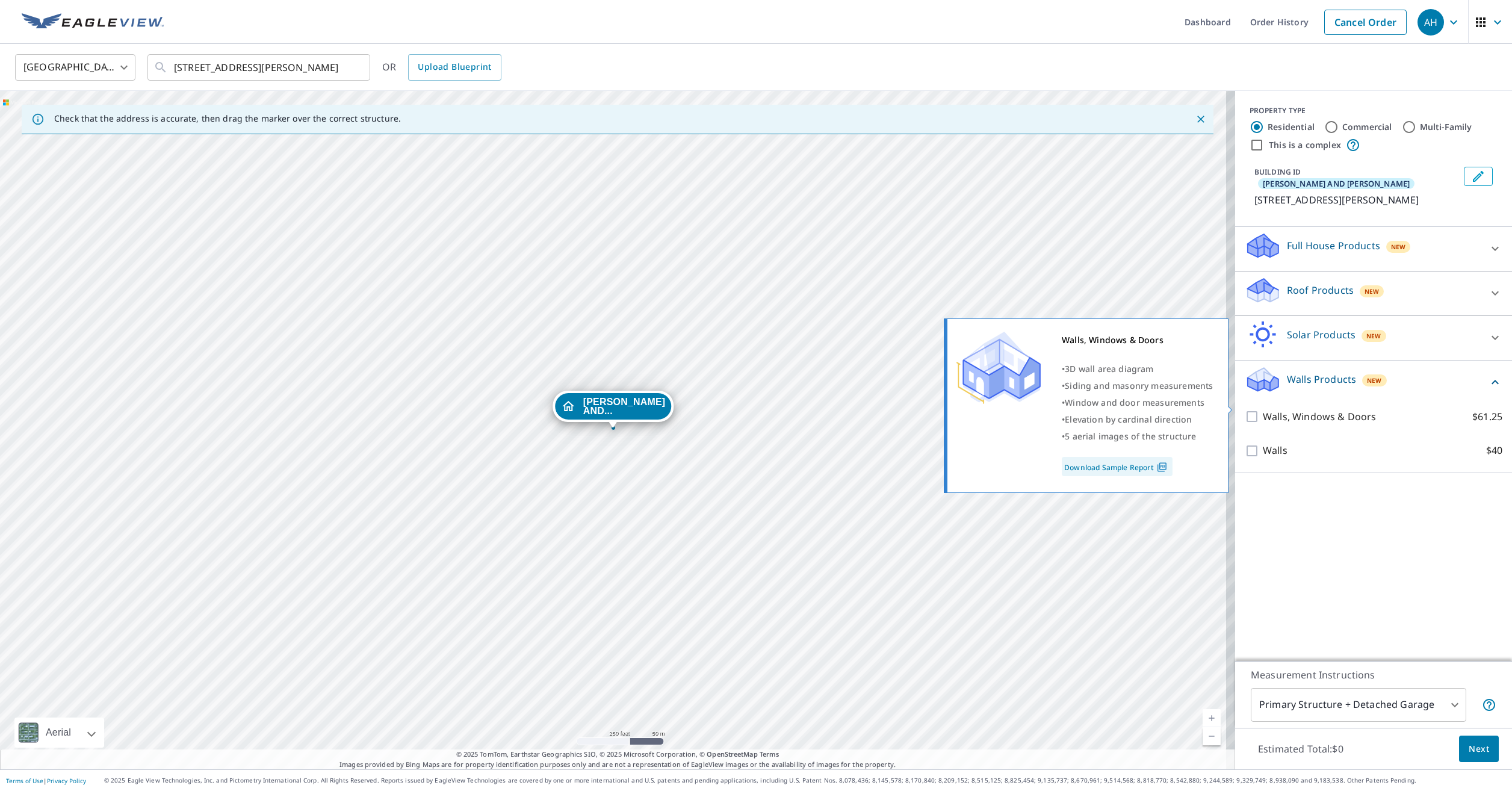
click at [1247, 409] on input "Walls, Windows & Doors $61.25" at bounding box center [1254, 416] width 18 height 15
checkbox input "true"
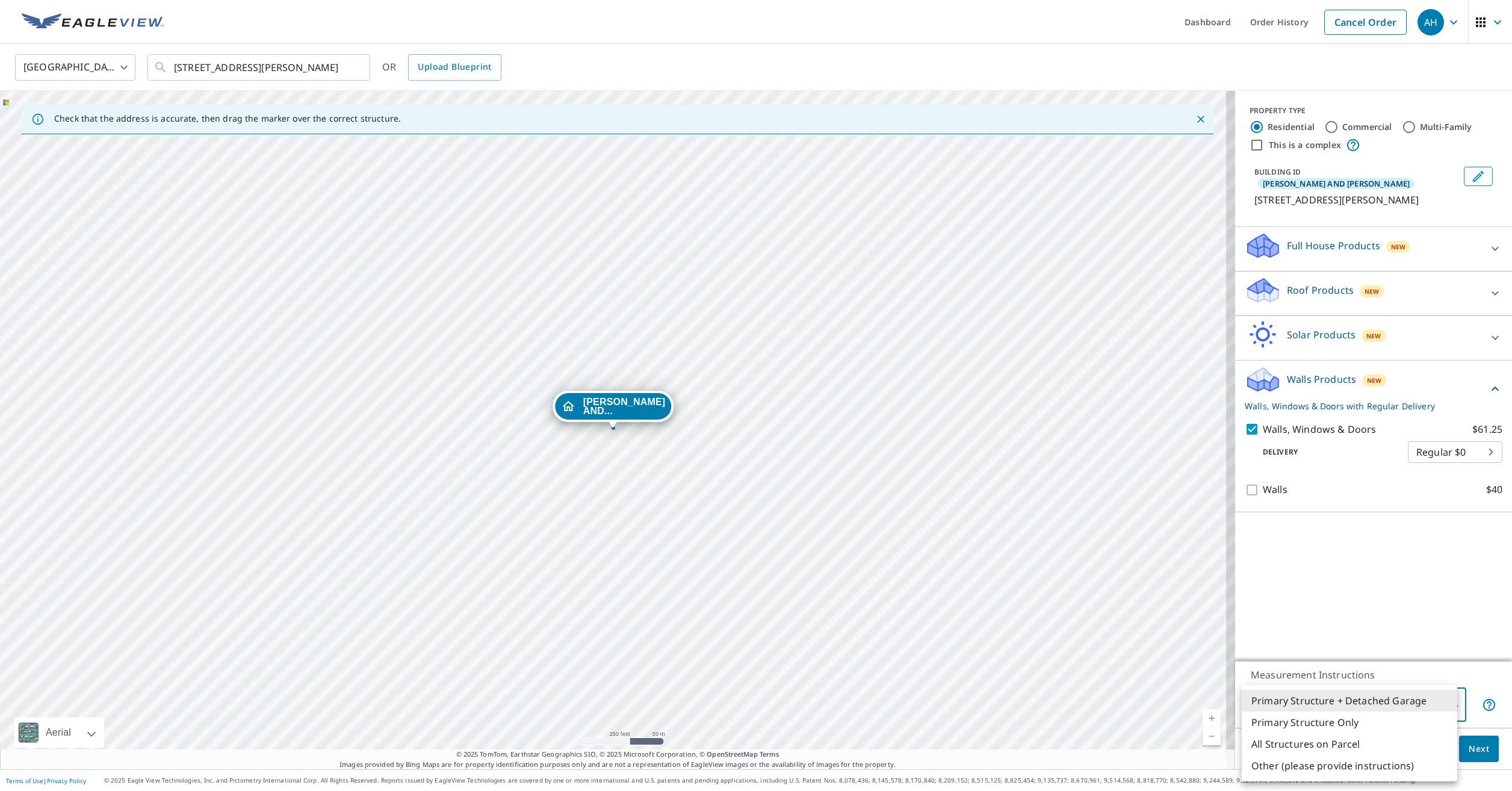
click at [1392, 702] on body "AH AH Dashboard Order History Cancel Order AH [GEOGRAPHIC_DATA] [GEOGRAPHIC_DAT…" at bounding box center [756, 395] width 1512 height 791
click at [1380, 728] on li "Primary Structure Only" at bounding box center [1349, 722] width 215 height 22
type input "2"
click at [1470, 752] on span "Next" at bounding box center [1478, 749] width 20 height 15
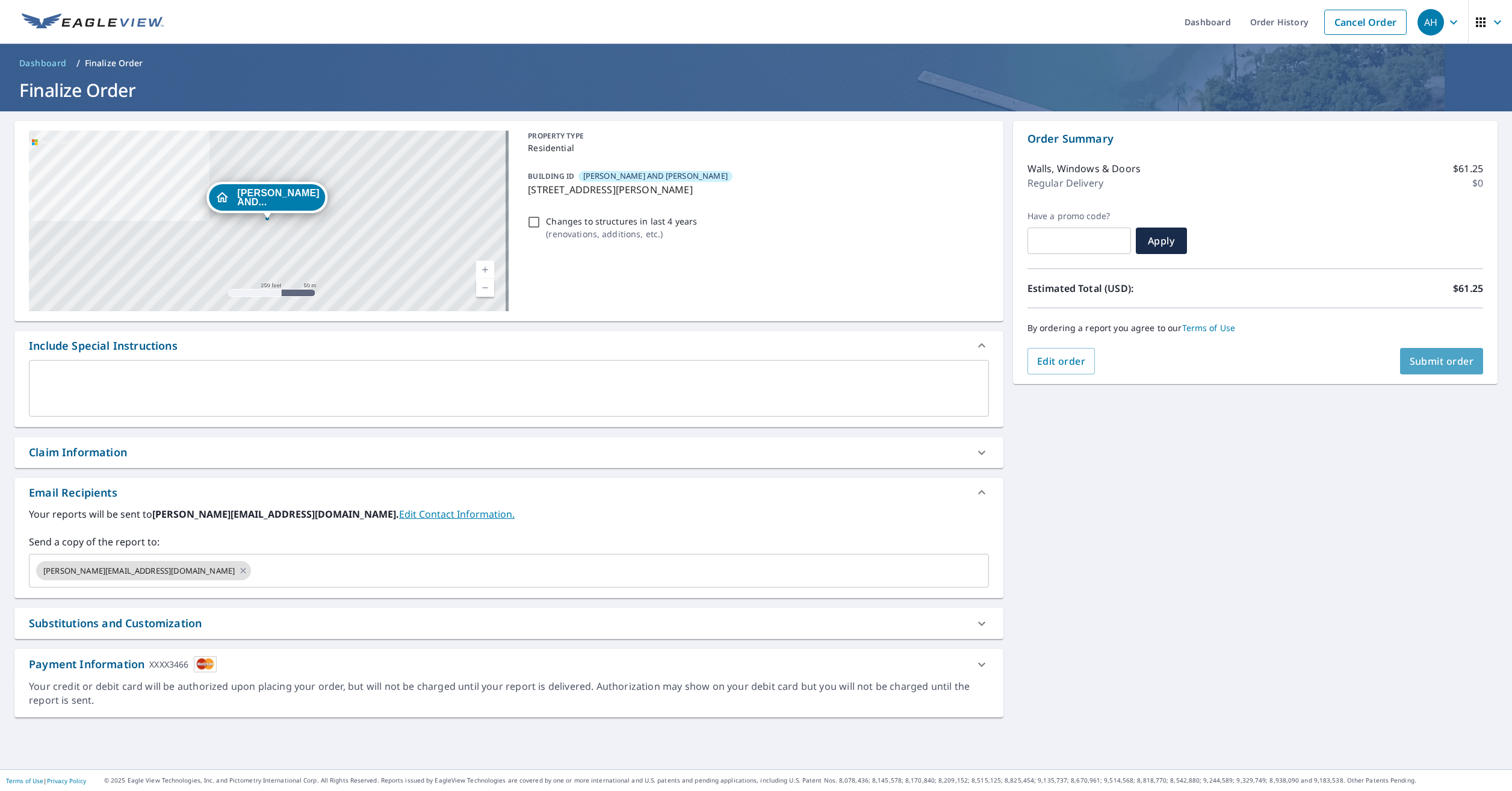
click at [1418, 363] on span "Submit order" at bounding box center [1442, 361] width 64 height 13
checkbox input "true"
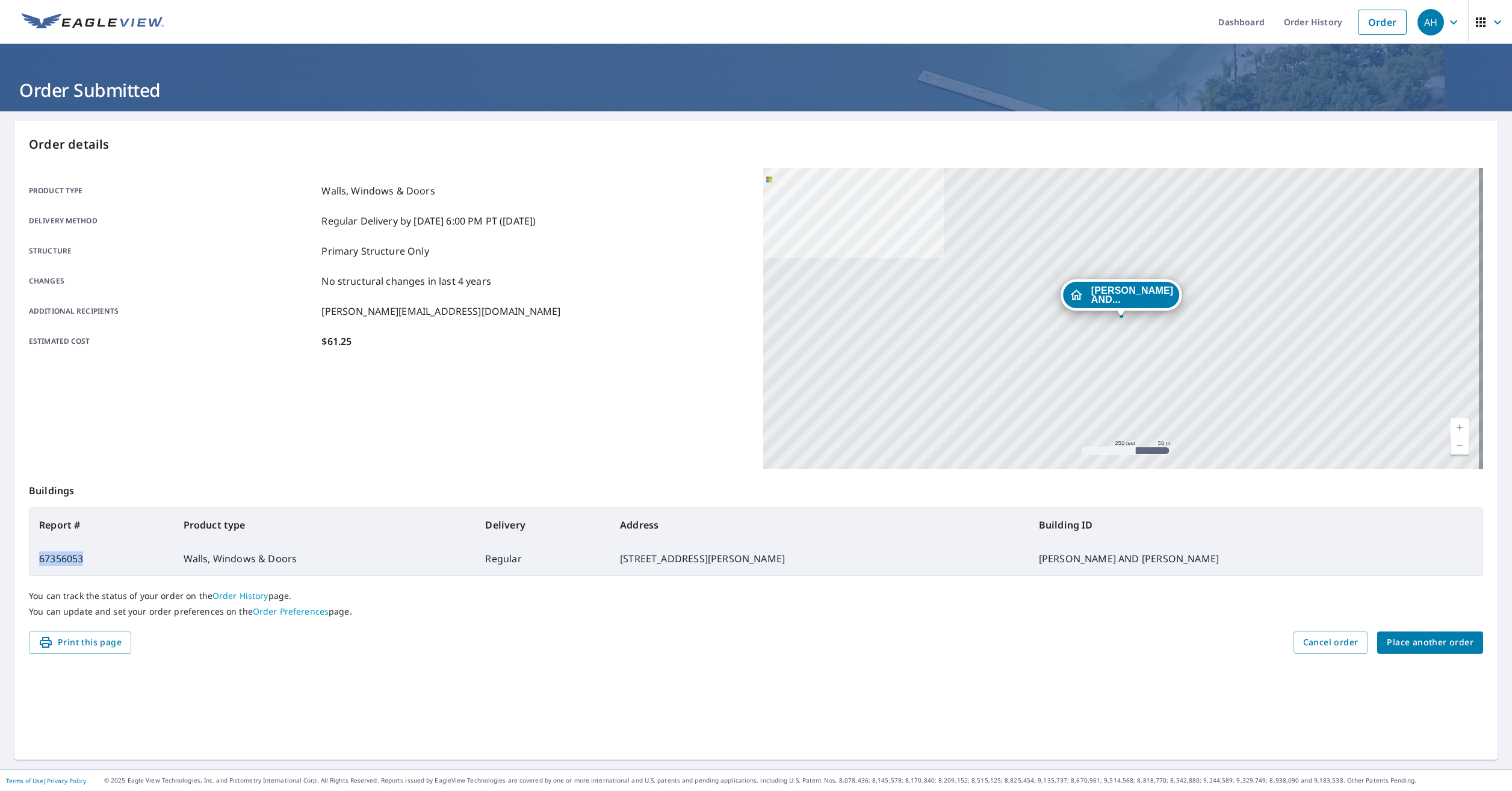
drag, startPoint x: 85, startPoint y: 559, endPoint x: 37, endPoint y: 560, distance: 48.0
click at [37, 560] on td "67356053" at bounding box center [101, 559] width 144 height 34
drag, startPoint x: 37, startPoint y: 560, endPoint x: 44, endPoint y: 558, distance: 7.3
copy td "67356053"
